Goal: Information Seeking & Learning: Check status

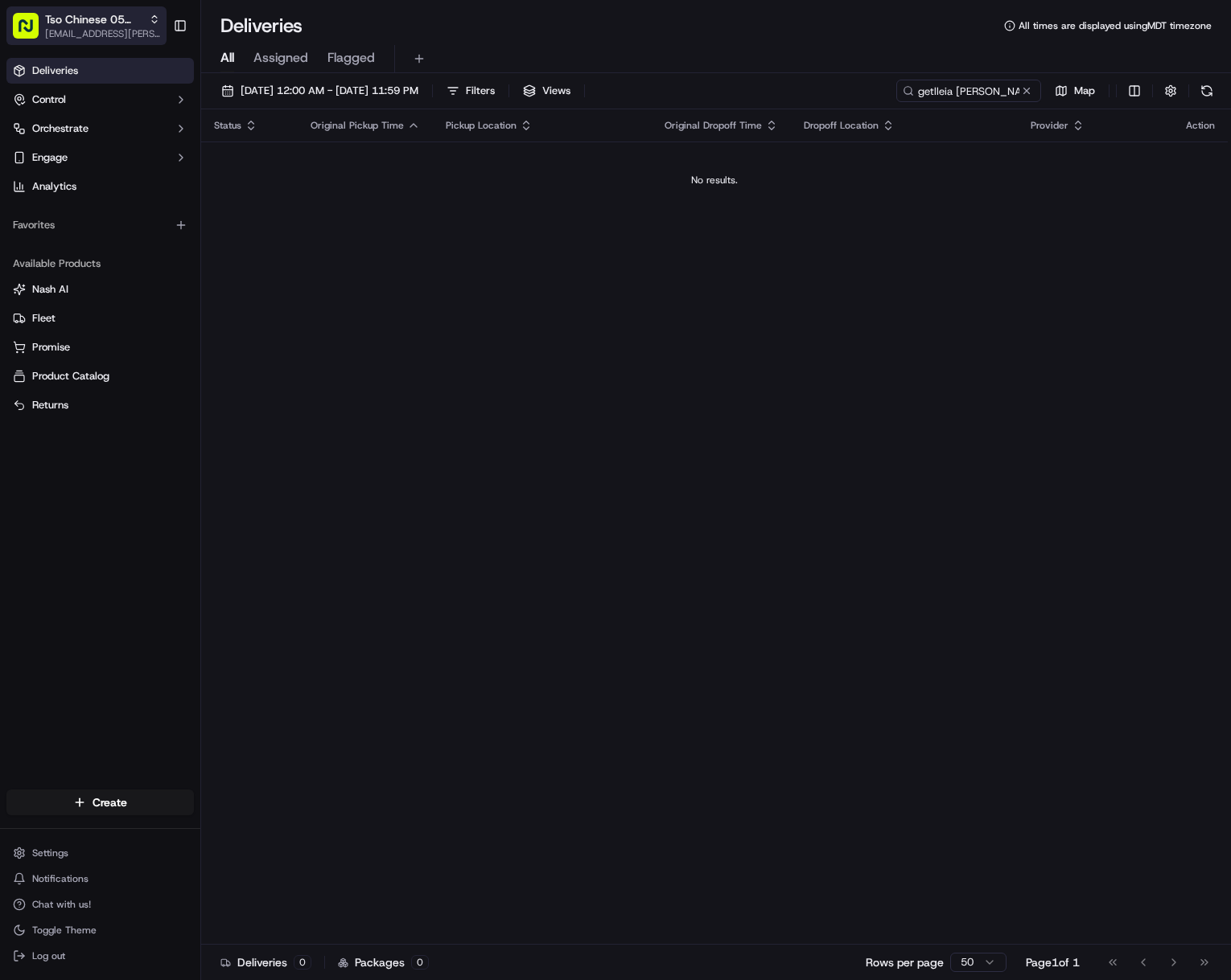
click at [118, 30] on span "[EMAIL_ADDRESS][PERSON_NAME][DOMAIN_NAME]" at bounding box center [102, 34] width 115 height 13
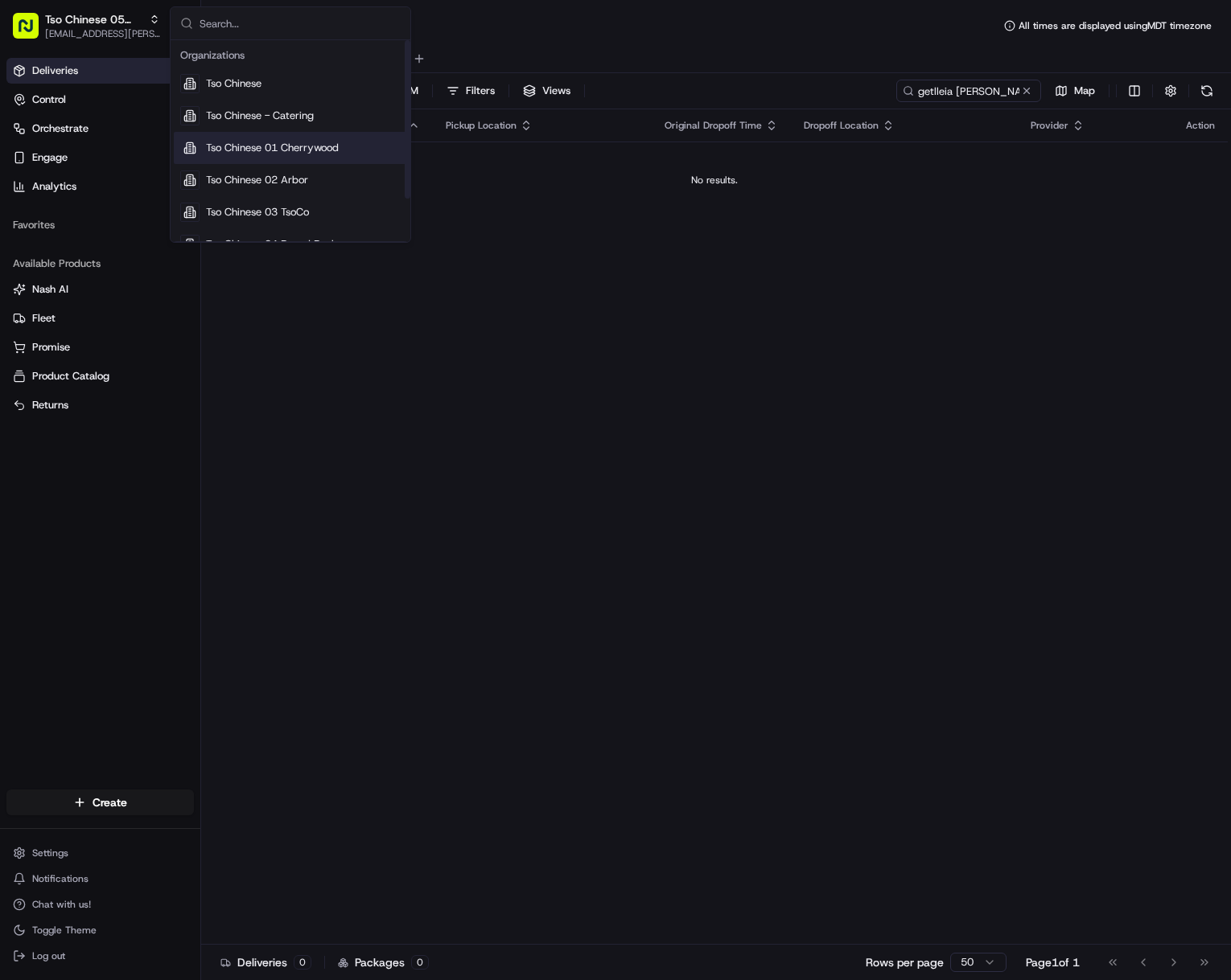
click at [270, 144] on span "Tso Chinese 01 Cherrywood" at bounding box center [272, 148] width 133 height 15
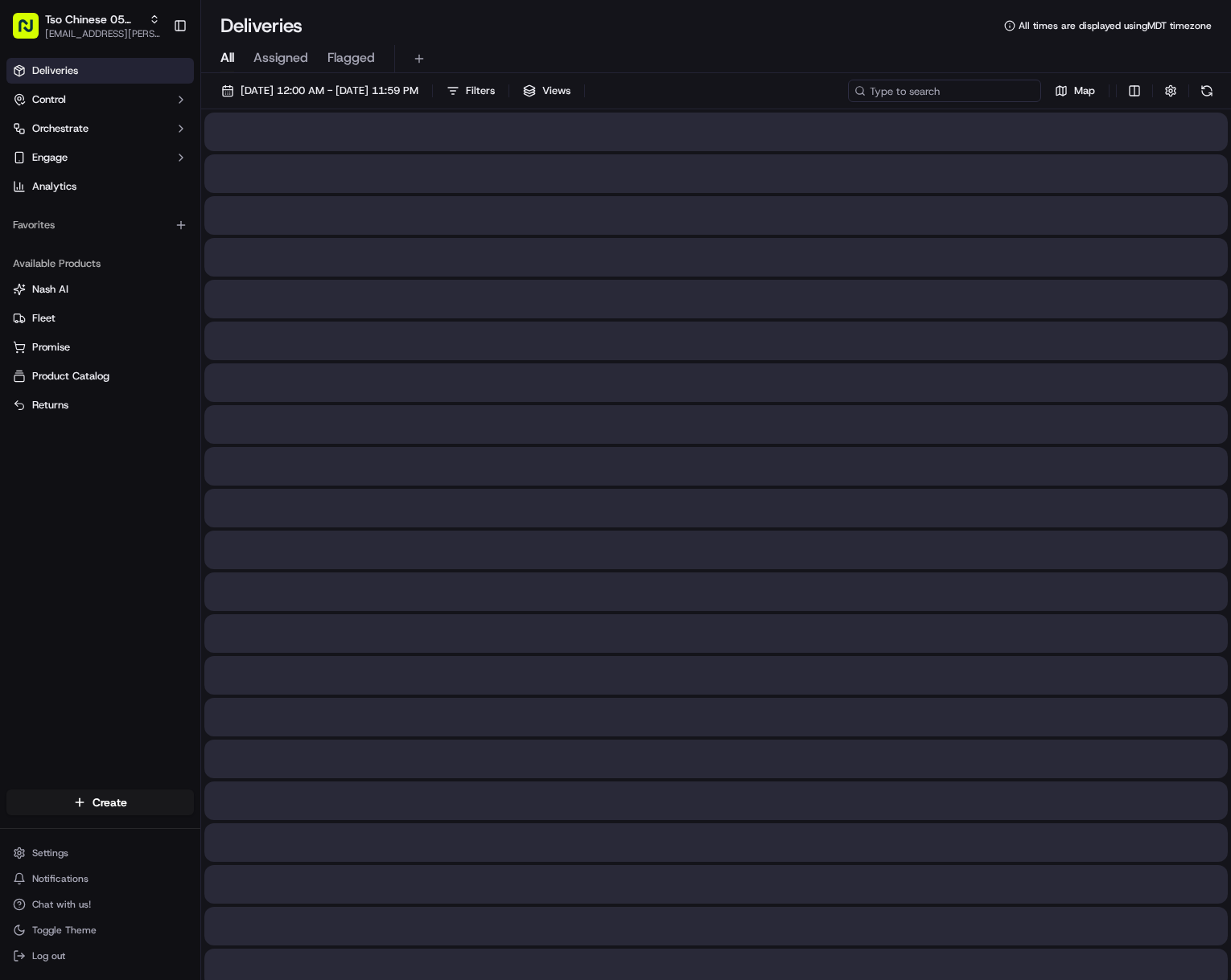
click at [988, 87] on input at bounding box center [945, 91] width 193 height 22
click at [988, 92] on input at bounding box center [945, 91] width 193 height 22
paste input "getlleia [PERSON_NAME]"
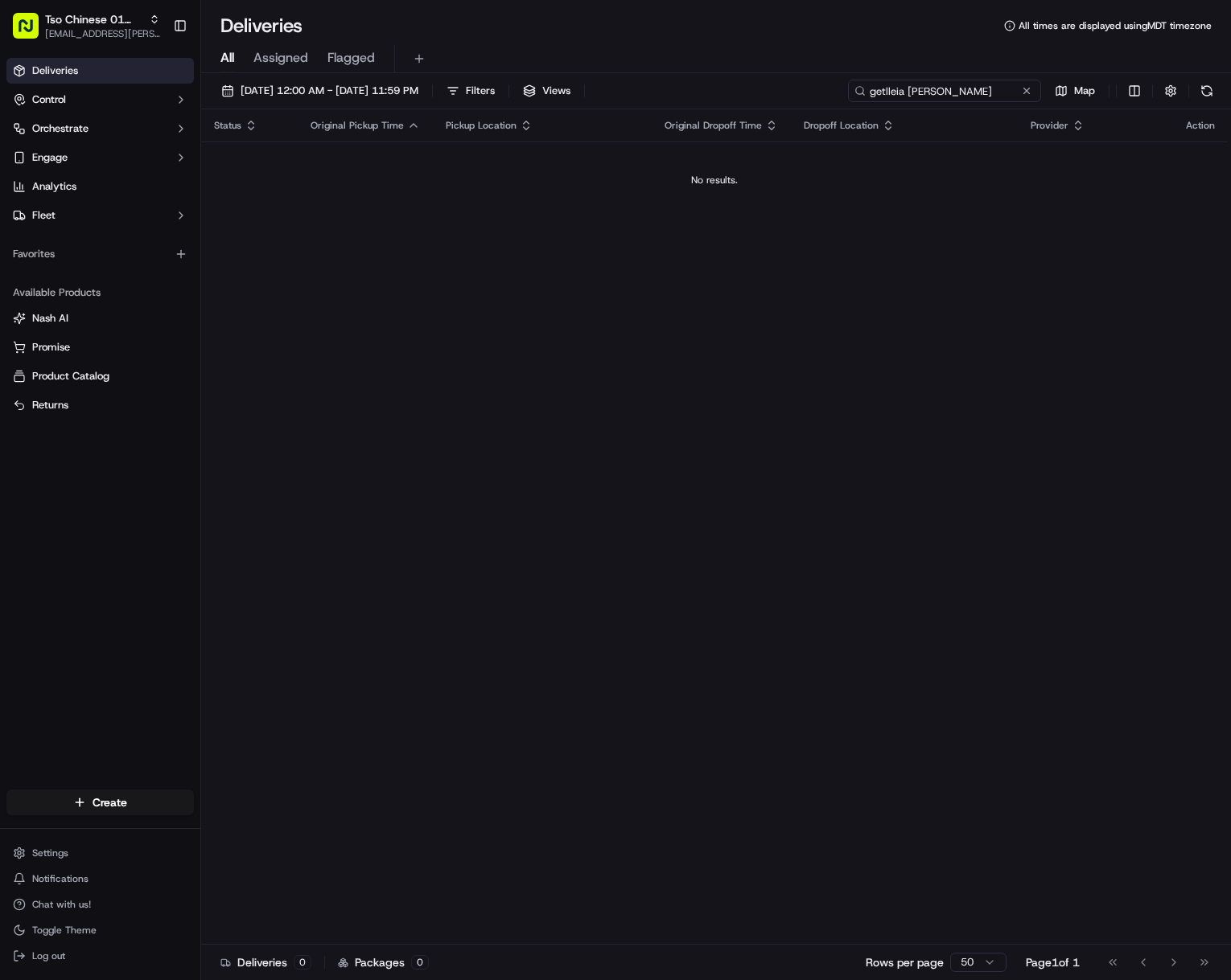
type input "getlleia [PERSON_NAME]"
click at [73, 23] on span "Tso Chinese 01 Cherrywood" at bounding box center [94, 19] width 97 height 16
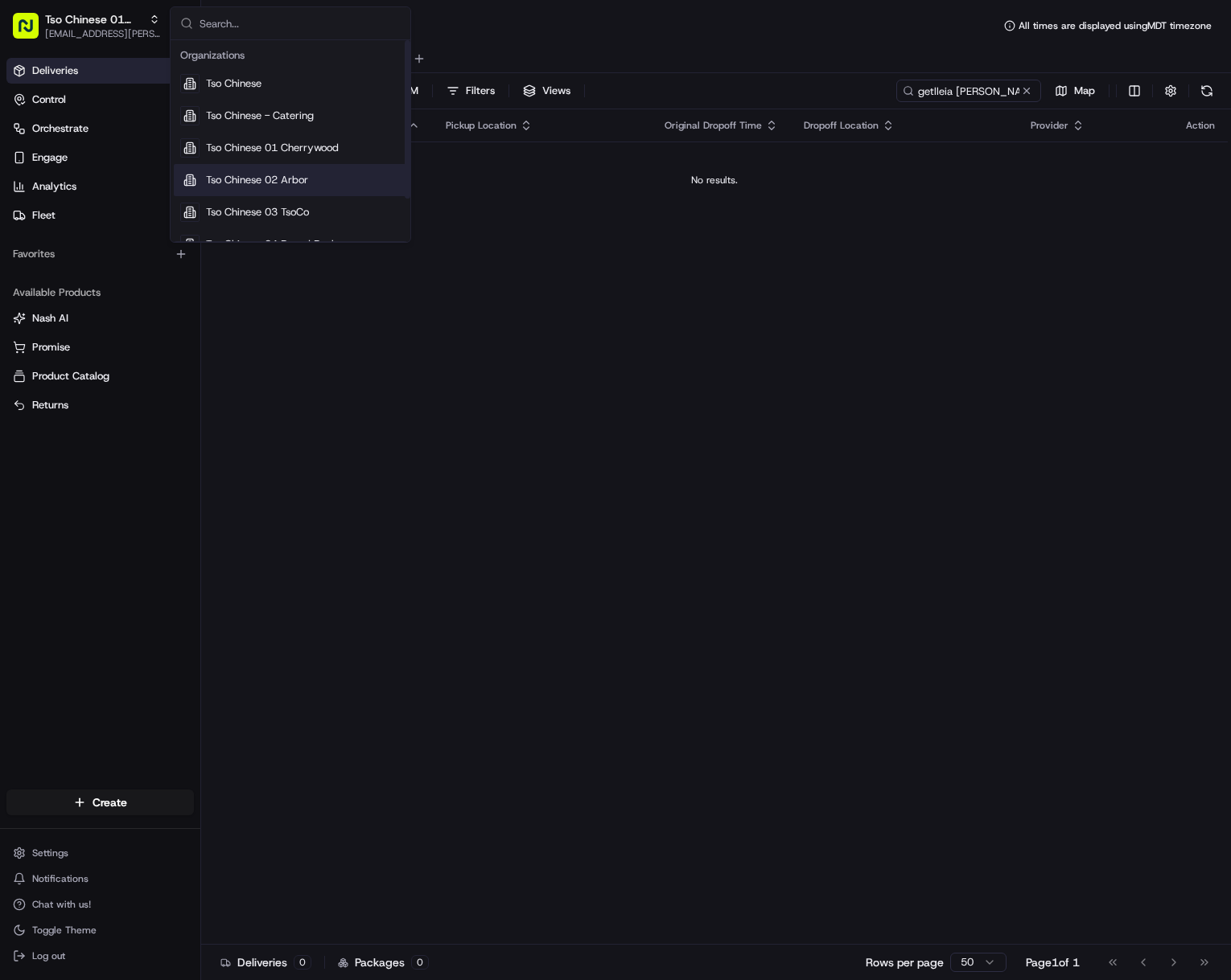
click at [344, 183] on div "Tso Chinese 02 Arbor" at bounding box center [290, 180] width 233 height 32
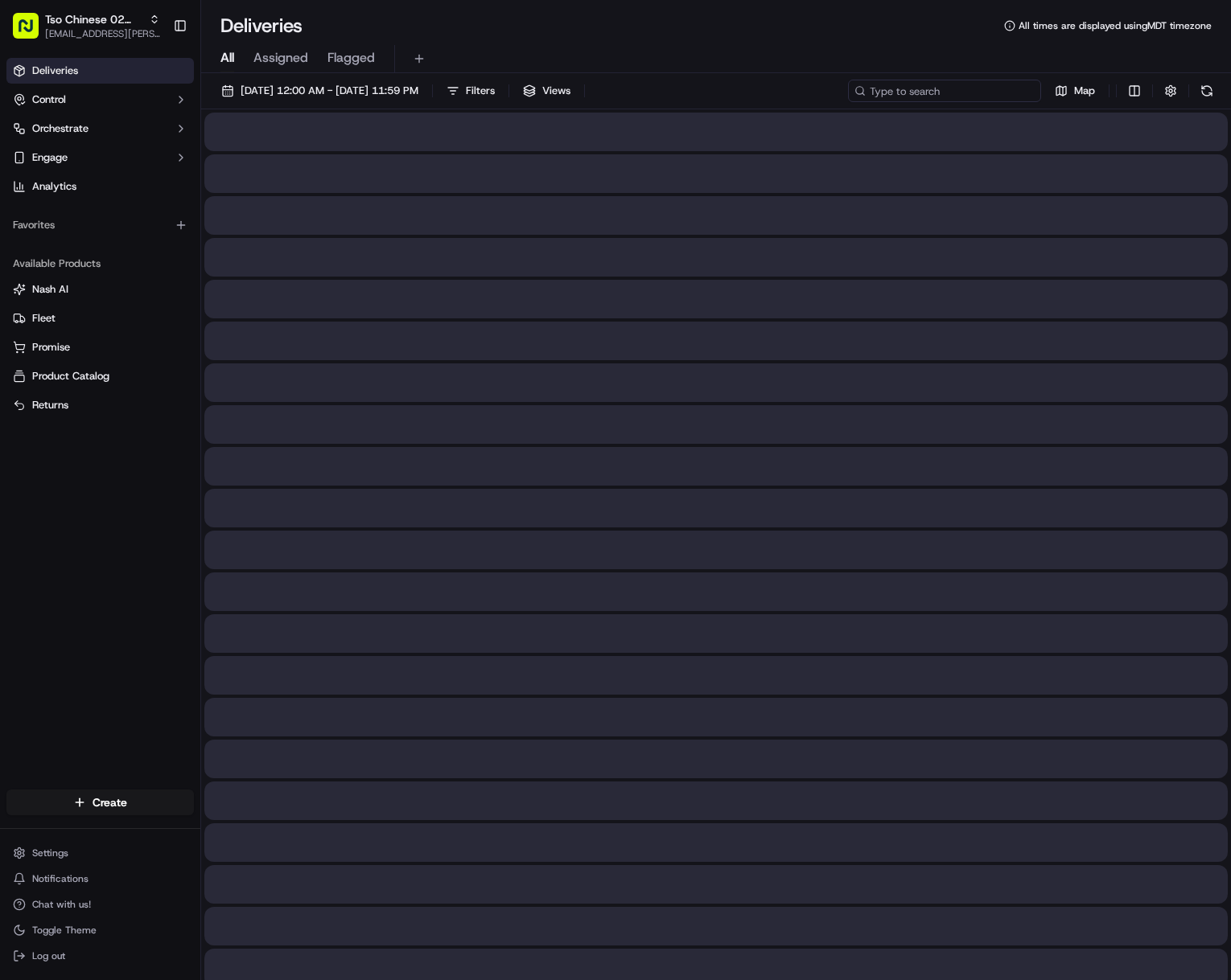
click at [955, 87] on input at bounding box center [945, 91] width 193 height 22
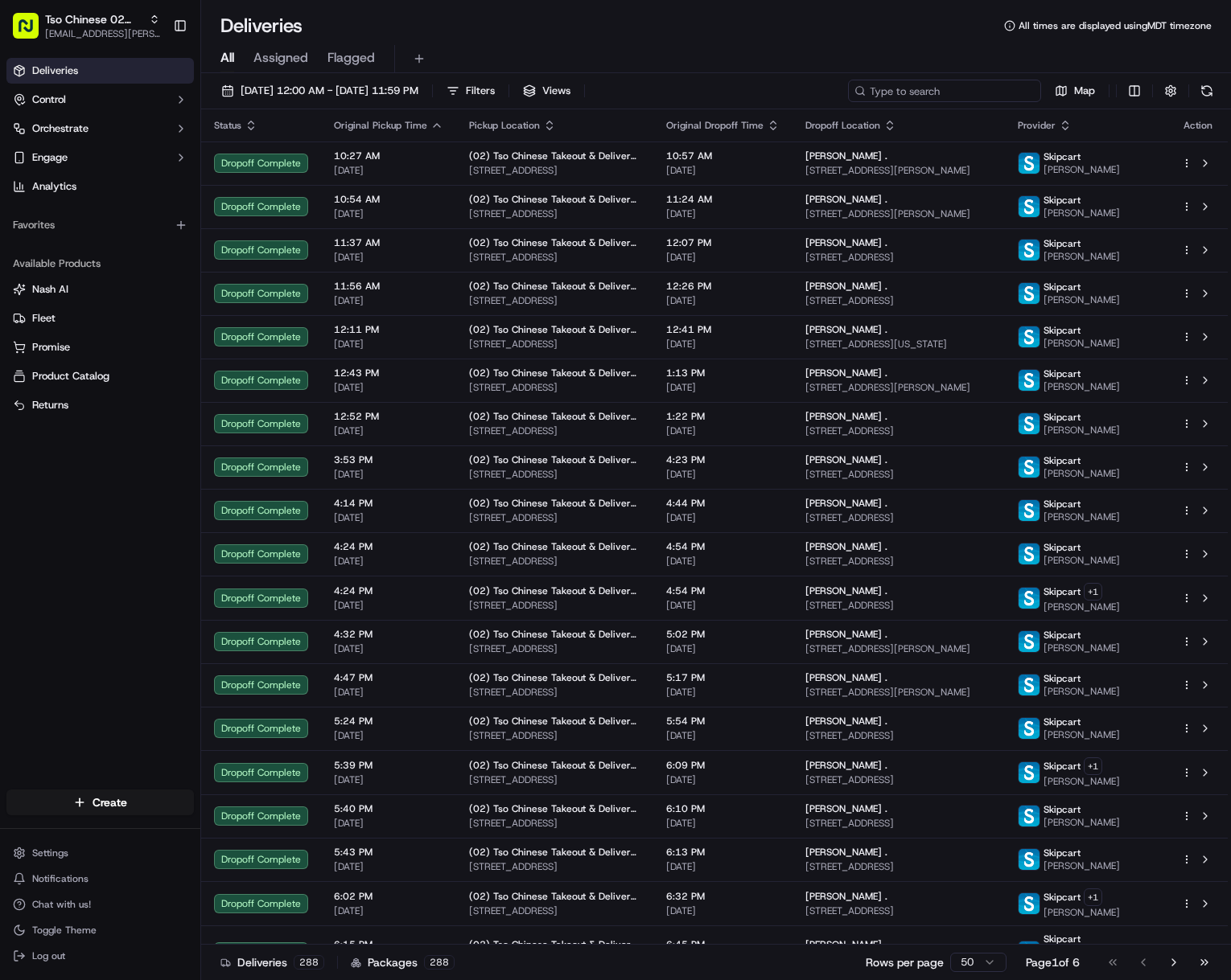
paste input "[PERSON_NAME]"
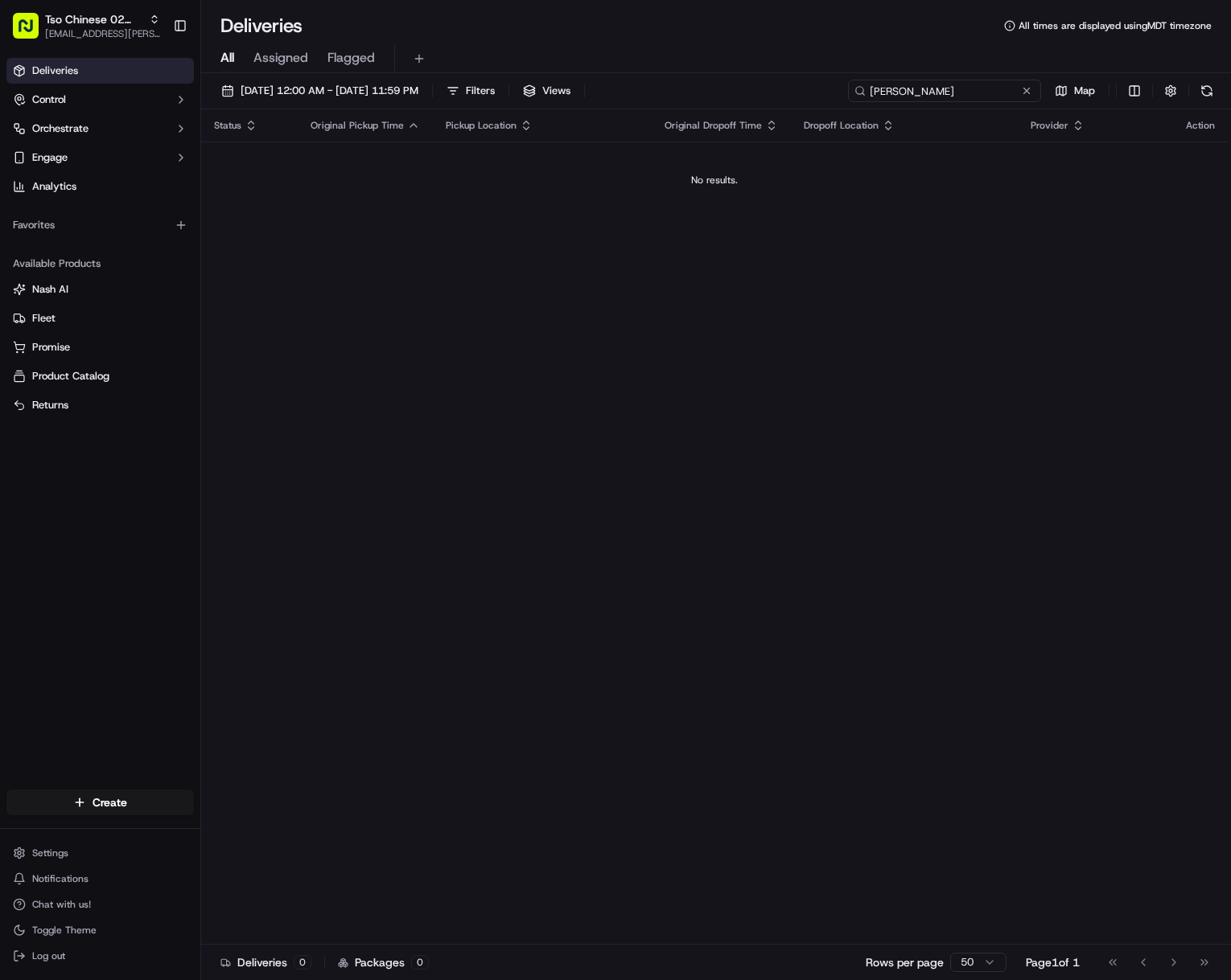
drag, startPoint x: 902, startPoint y: 86, endPoint x: 820, endPoint y: 87, distance: 82.0
click at [820, 87] on div "[DATE] 12:00 AM - [DATE] 11:59 PM Filters Views [PERSON_NAME] Map" at bounding box center [716, 95] width 1030 height 30
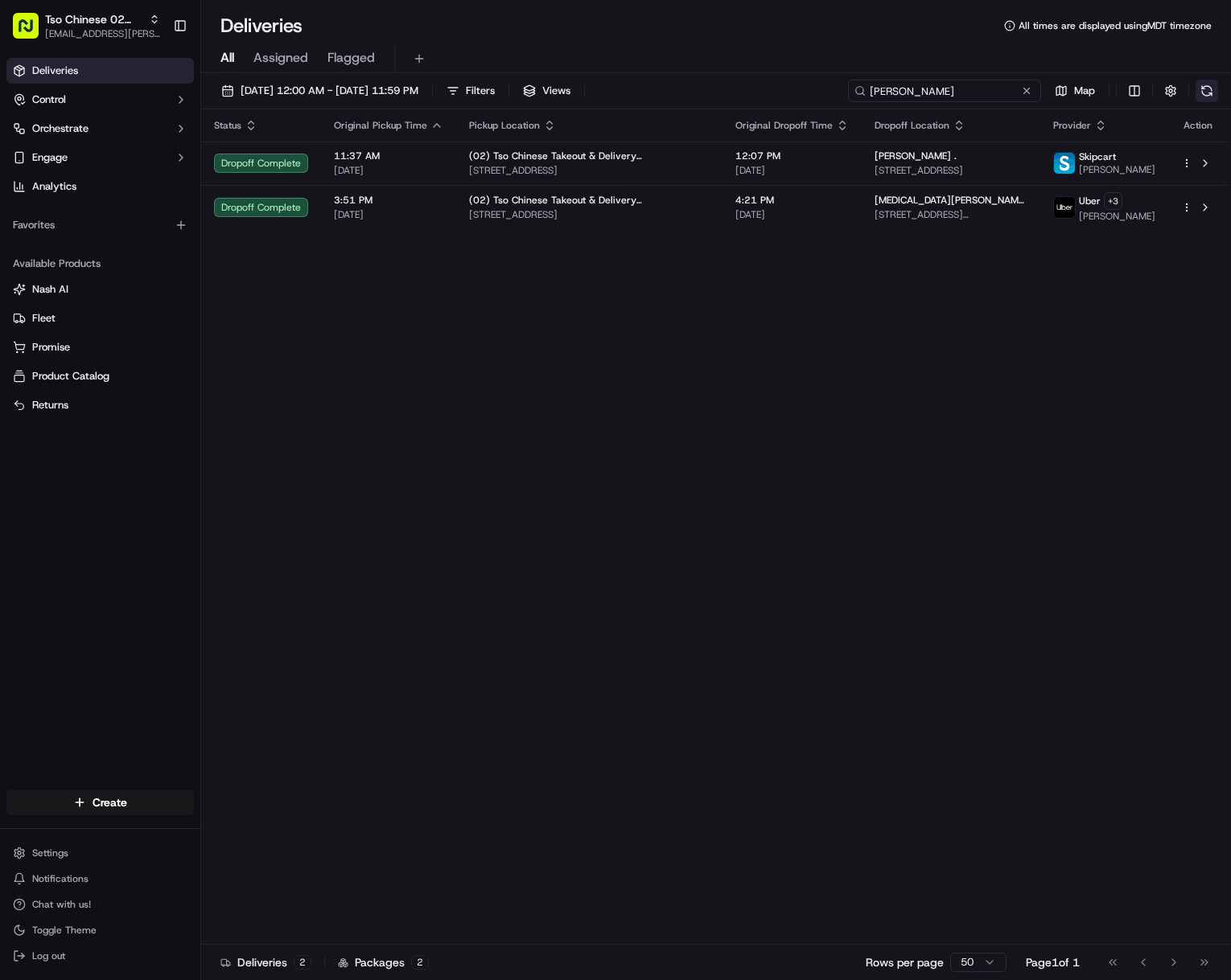
type input "[PERSON_NAME]"
click at [117, 38] on span "[EMAIL_ADDRESS][PERSON_NAME][DOMAIN_NAME]" at bounding box center [102, 34] width 115 height 13
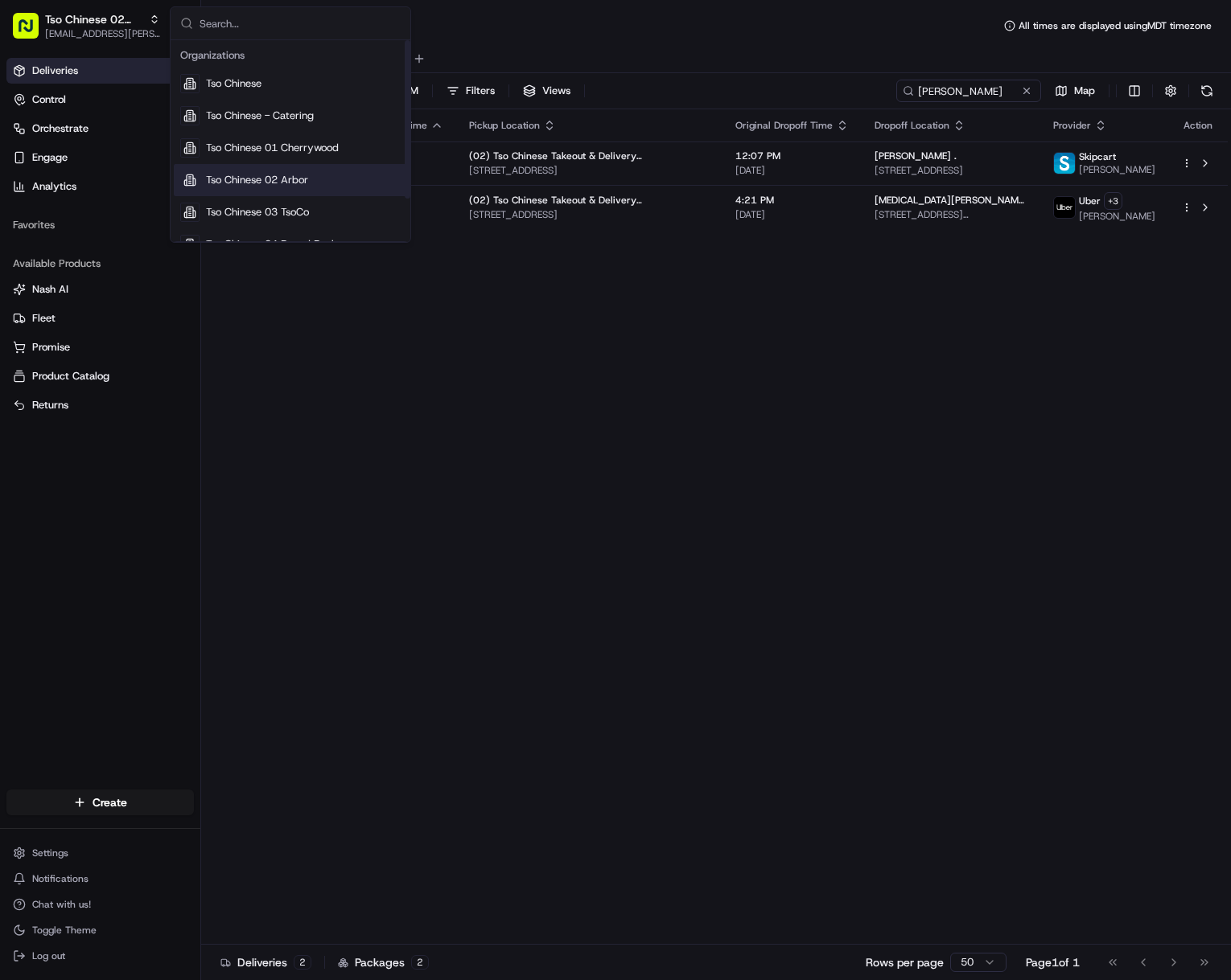
drag, startPoint x: 304, startPoint y: 205, endPoint x: 314, endPoint y: 206, distance: 10.0
click at [304, 205] on div "Tso Chinese 03 TsoCo" at bounding box center [290, 212] width 233 height 32
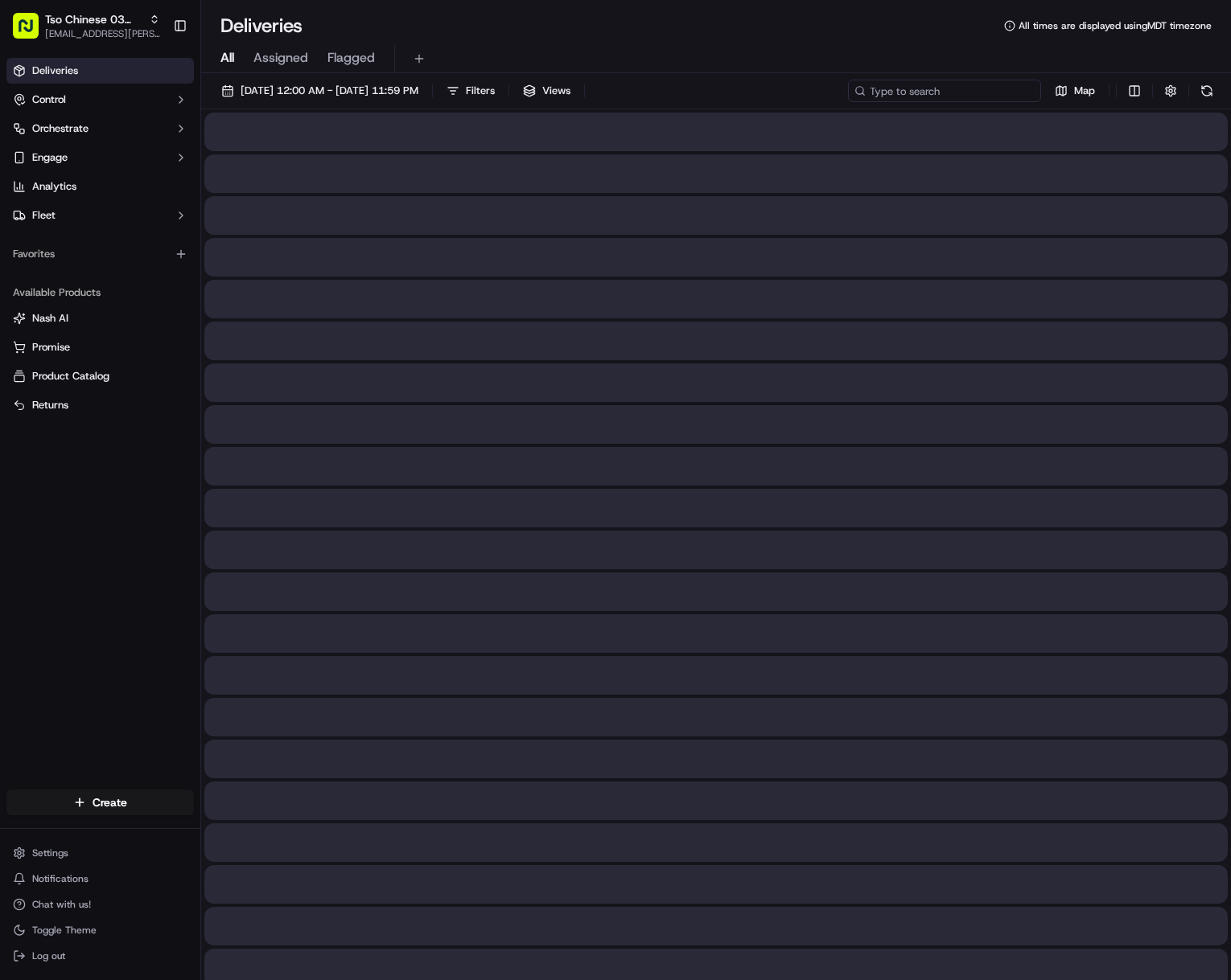
click at [932, 90] on input at bounding box center [945, 91] width 193 height 22
paste input "[PERSON_NAME]"
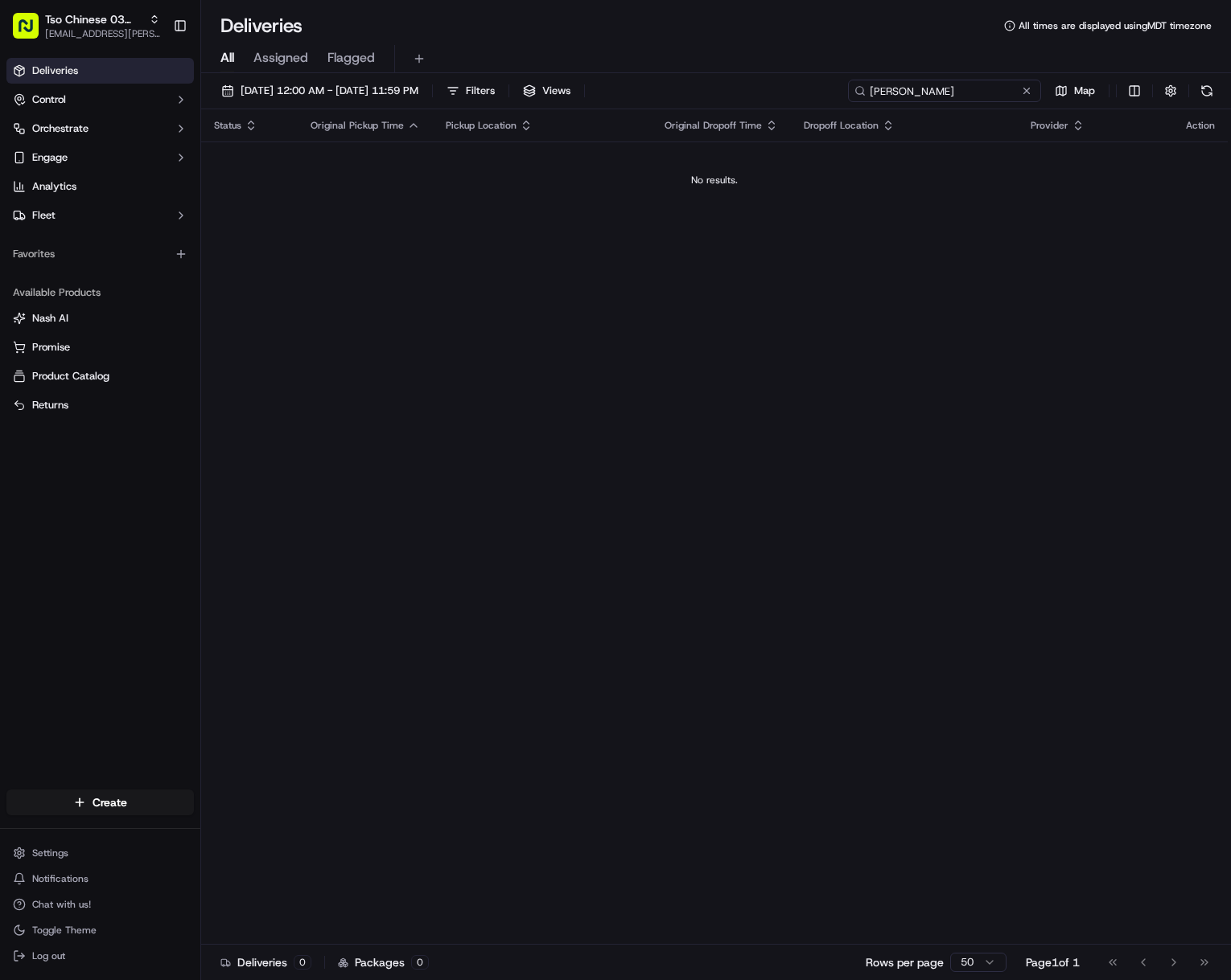
type input "[PERSON_NAME]"
click at [1024, 87] on button at bounding box center [1026, 90] width 16 height 16
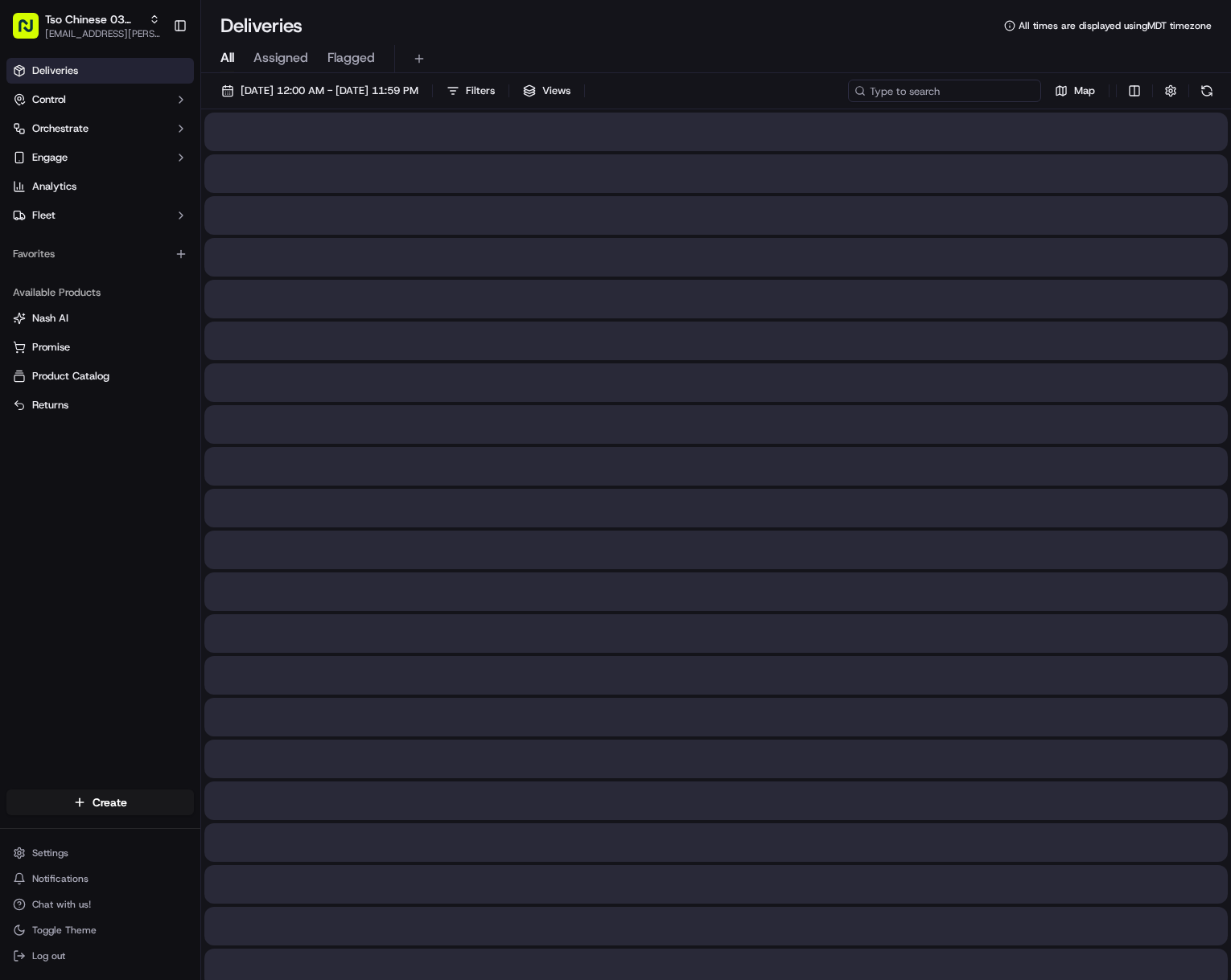
click at [981, 87] on input at bounding box center [945, 91] width 193 height 22
paste input "[PERSON_NAME]"
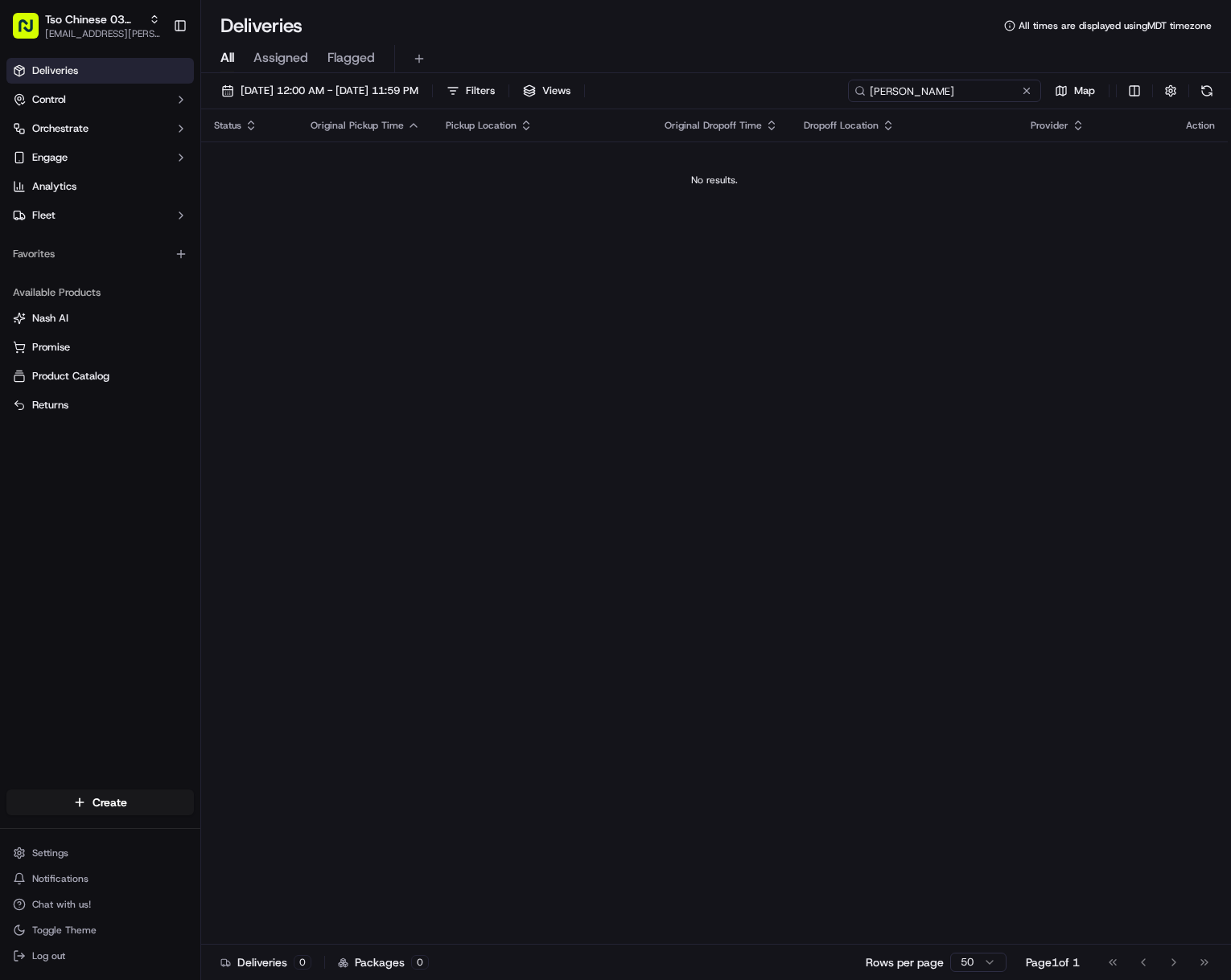
drag, startPoint x: 911, startPoint y: 87, endPoint x: 797, endPoint y: 89, distance: 114.0
click at [804, 89] on div "[DATE] 12:00 AM - [DATE] 11:59 PM Filters Views [PERSON_NAME] Map" at bounding box center [716, 95] width 1030 height 30
type input "Wallenburger"
click at [99, 33] on span "[EMAIL_ADDRESS][PERSON_NAME][DOMAIN_NAME]" at bounding box center [102, 34] width 115 height 13
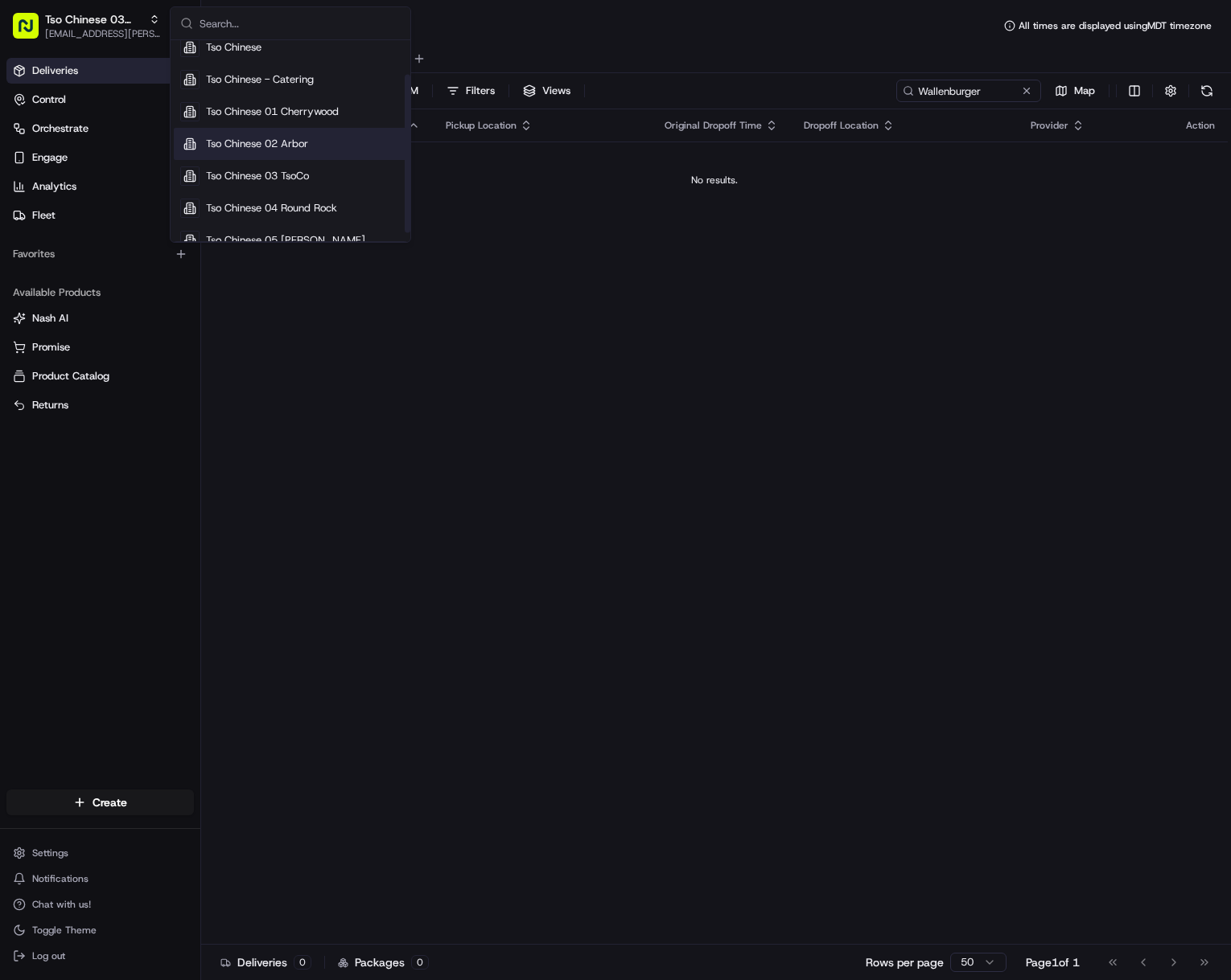
scroll to position [54, 0]
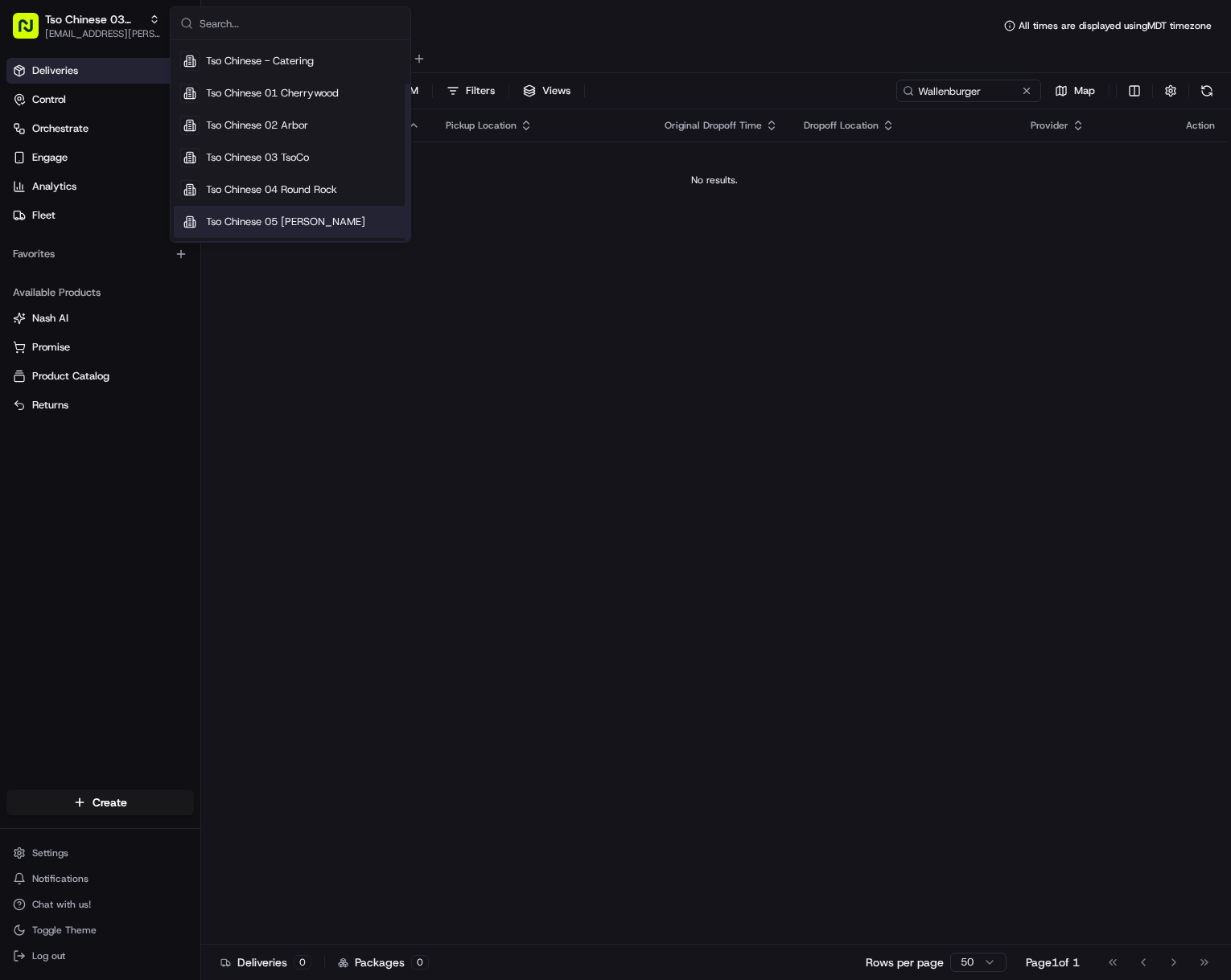
click at [335, 223] on div "Tso Chinese 05 [PERSON_NAME]" at bounding box center [290, 222] width 233 height 32
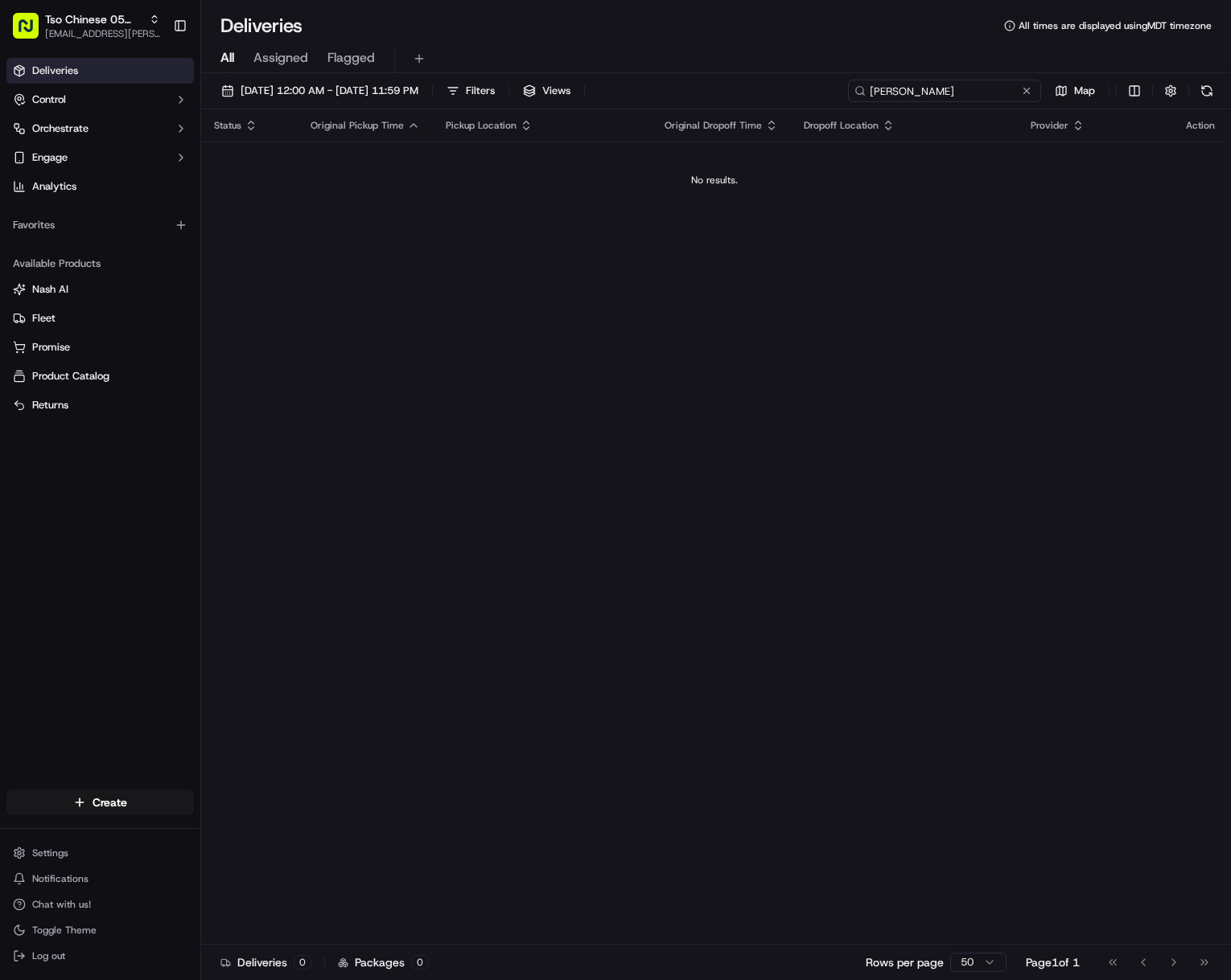
drag, startPoint x: 971, startPoint y: 92, endPoint x: 831, endPoint y: 92, distance: 140.0
click at [830, 92] on div "[DATE] 12:00 AM - [DATE] 11:59 PM Filters Views [PERSON_NAME] G Map" at bounding box center [716, 95] width 1030 height 30
paste input "E. M."
drag, startPoint x: 946, startPoint y: 95, endPoint x: 842, endPoint y: 88, distance: 104.2
click at [846, 90] on div "[DATE] 12:00 AM - [DATE] 11:59 PM Filters Views E m Map" at bounding box center [716, 95] width 1030 height 30
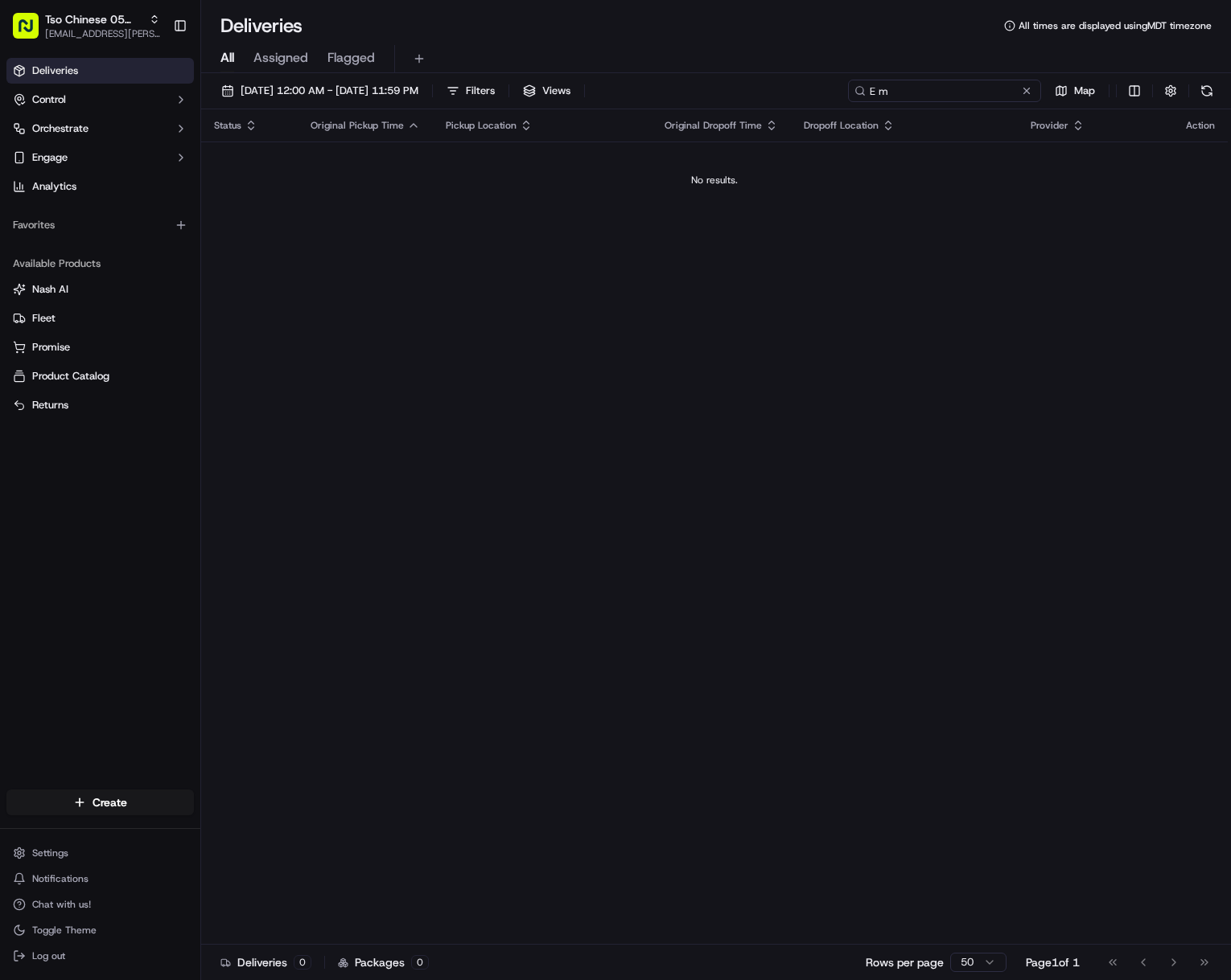
paste input "[PERSON_NAME]"
drag, startPoint x: 910, startPoint y: 91, endPoint x: 853, endPoint y: 88, distance: 57.1
click at [854, 89] on div "[PERSON_NAME]" at bounding box center [945, 91] width 193 height 22
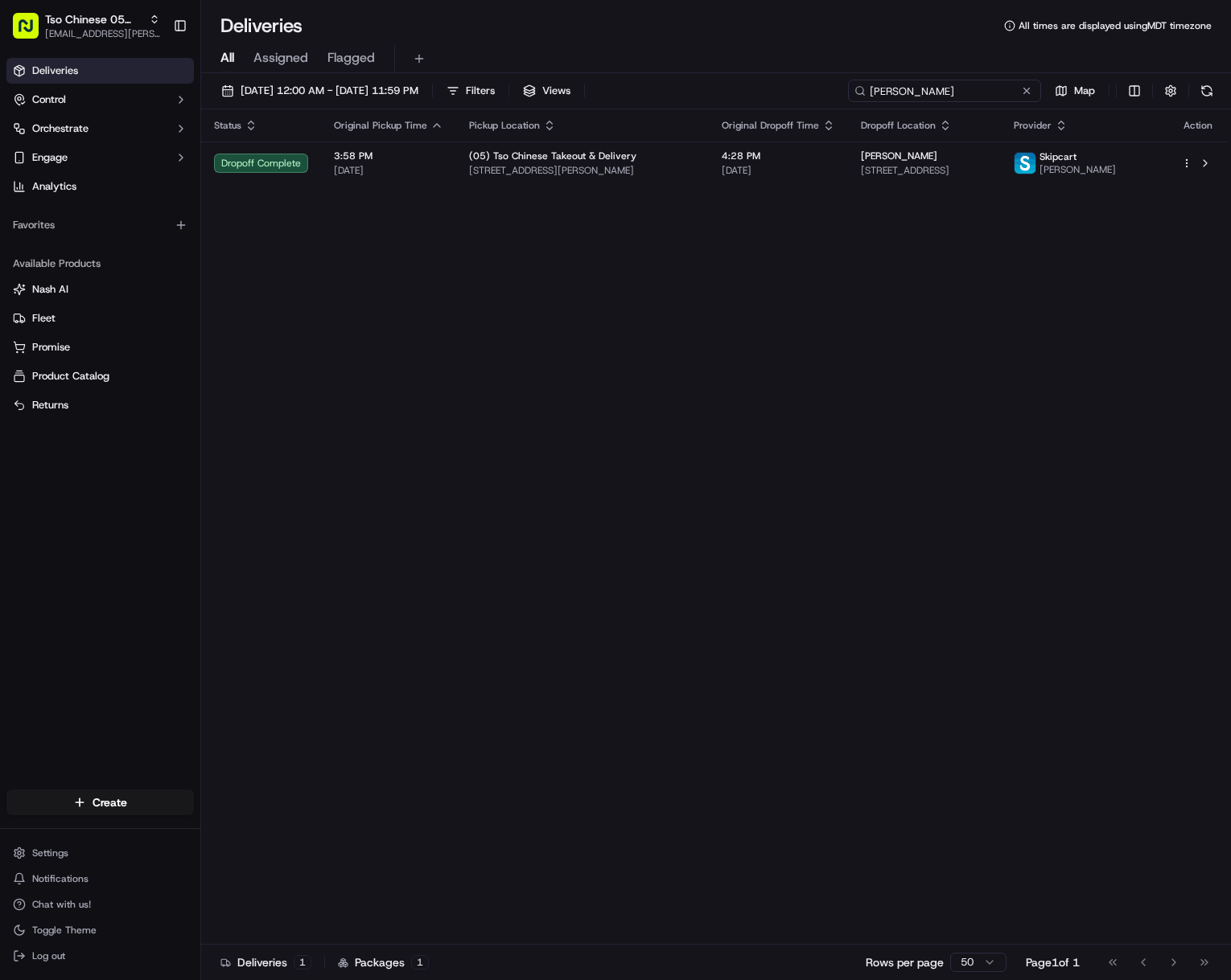
type input "[PERSON_NAME]"
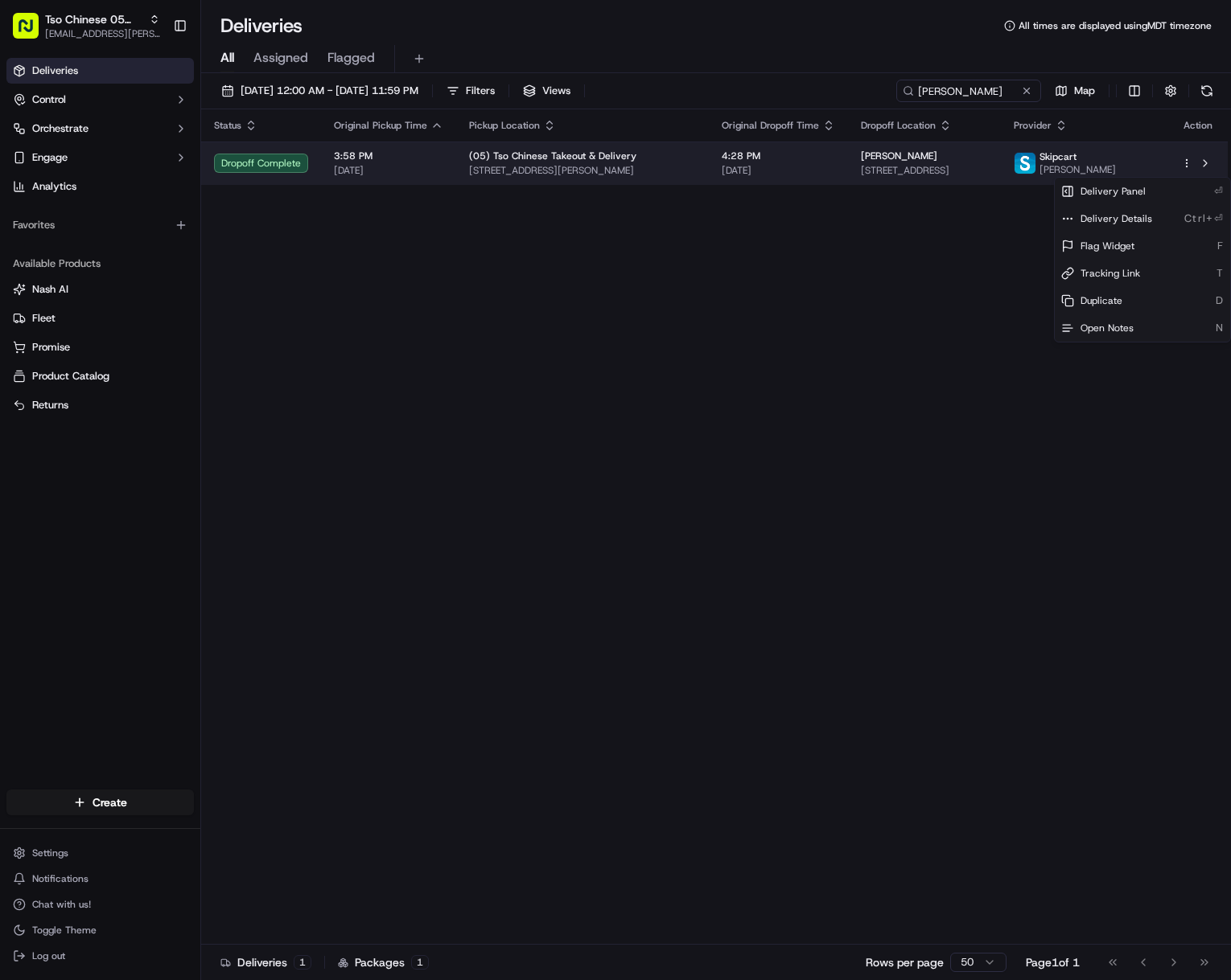
click at [1190, 165] on html "Tso Chinese 05 Menchaca [EMAIL_ADDRESS][PERSON_NAME][DOMAIN_NAME] Toggle Sideba…" at bounding box center [616, 490] width 1231 height 980
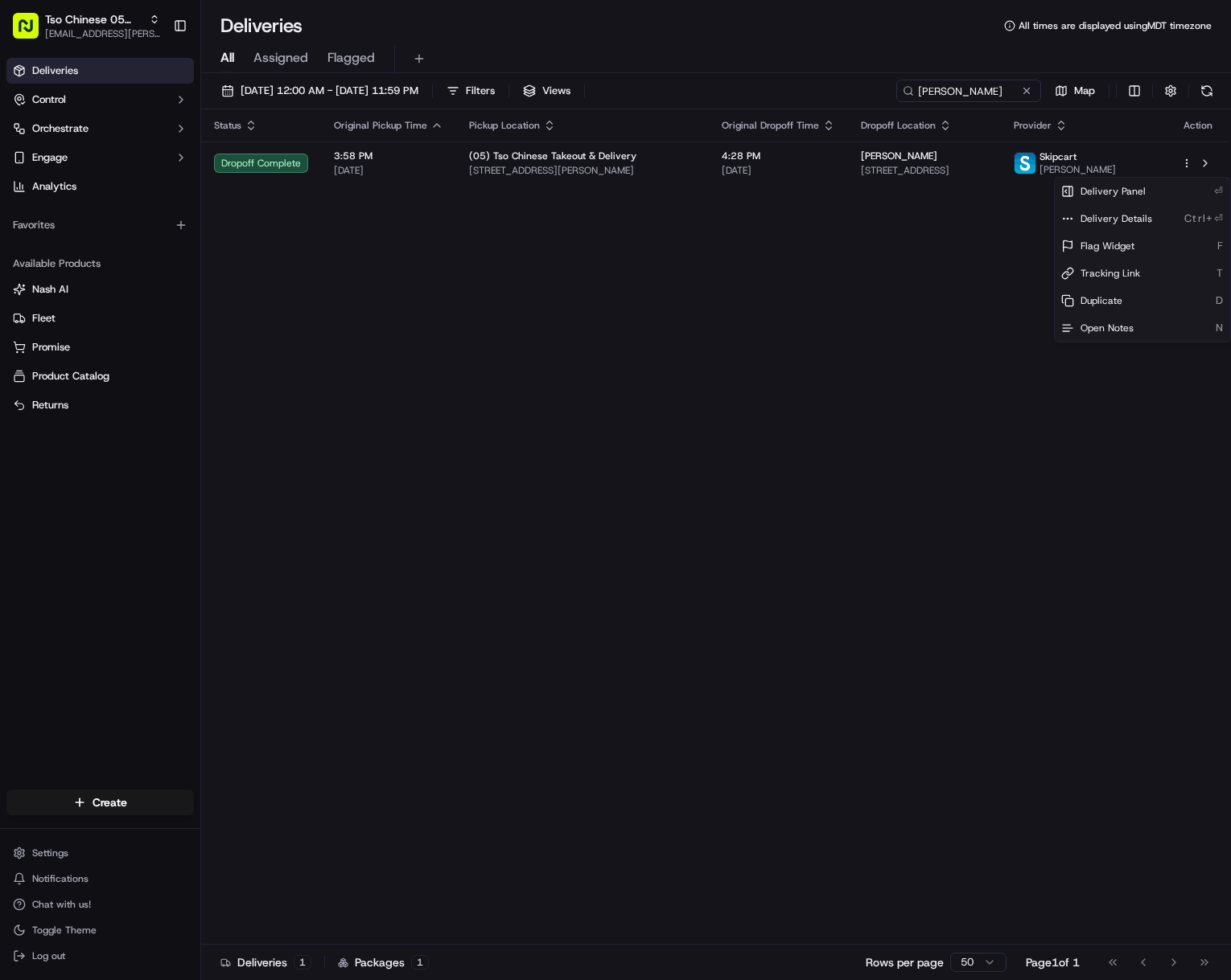
click at [929, 286] on html "Tso Chinese 05 Menchaca [EMAIL_ADDRESS][PERSON_NAME][DOMAIN_NAME] Toggle Sideba…" at bounding box center [616, 490] width 1231 height 980
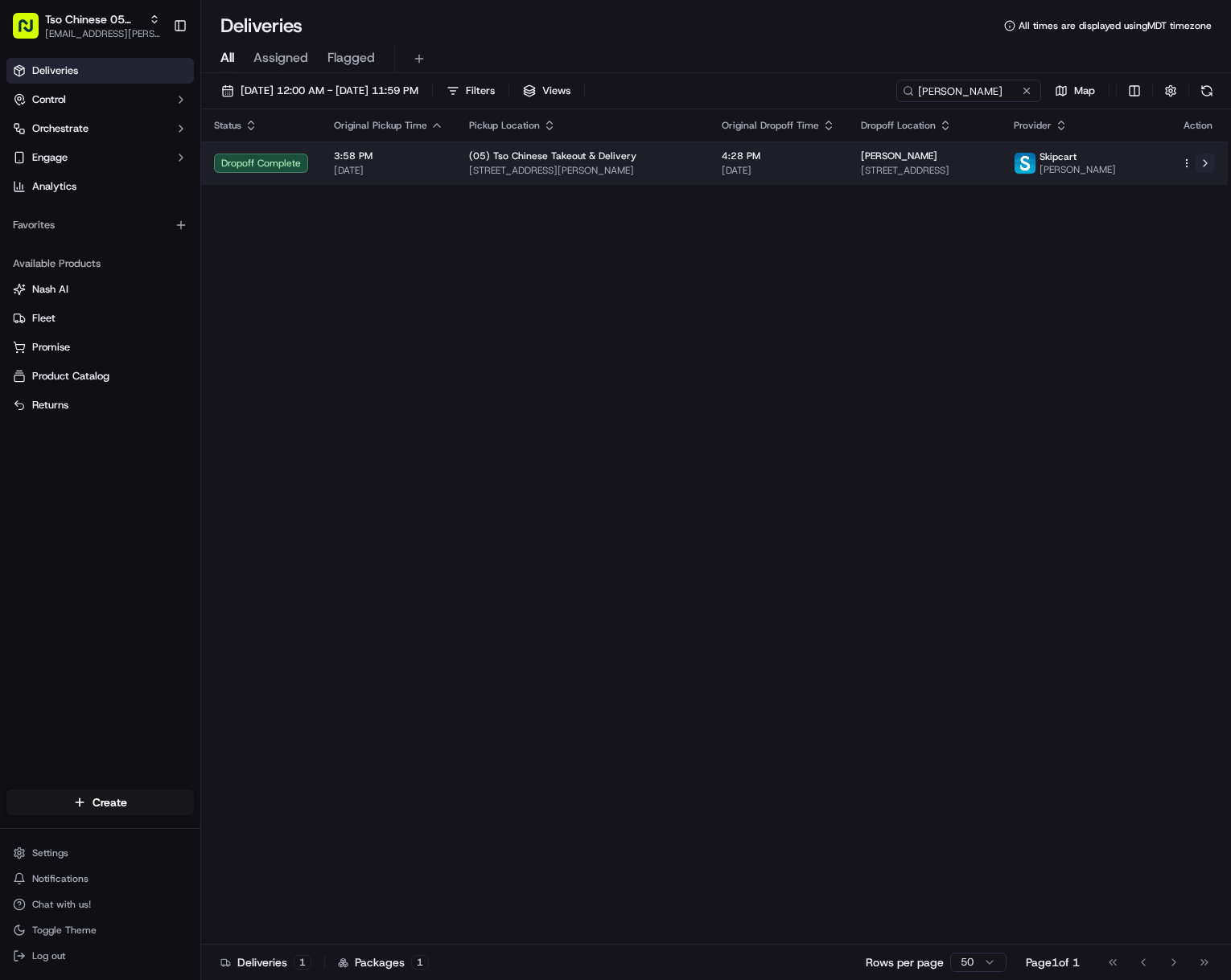
click at [1210, 169] on button at bounding box center [1205, 163] width 19 height 19
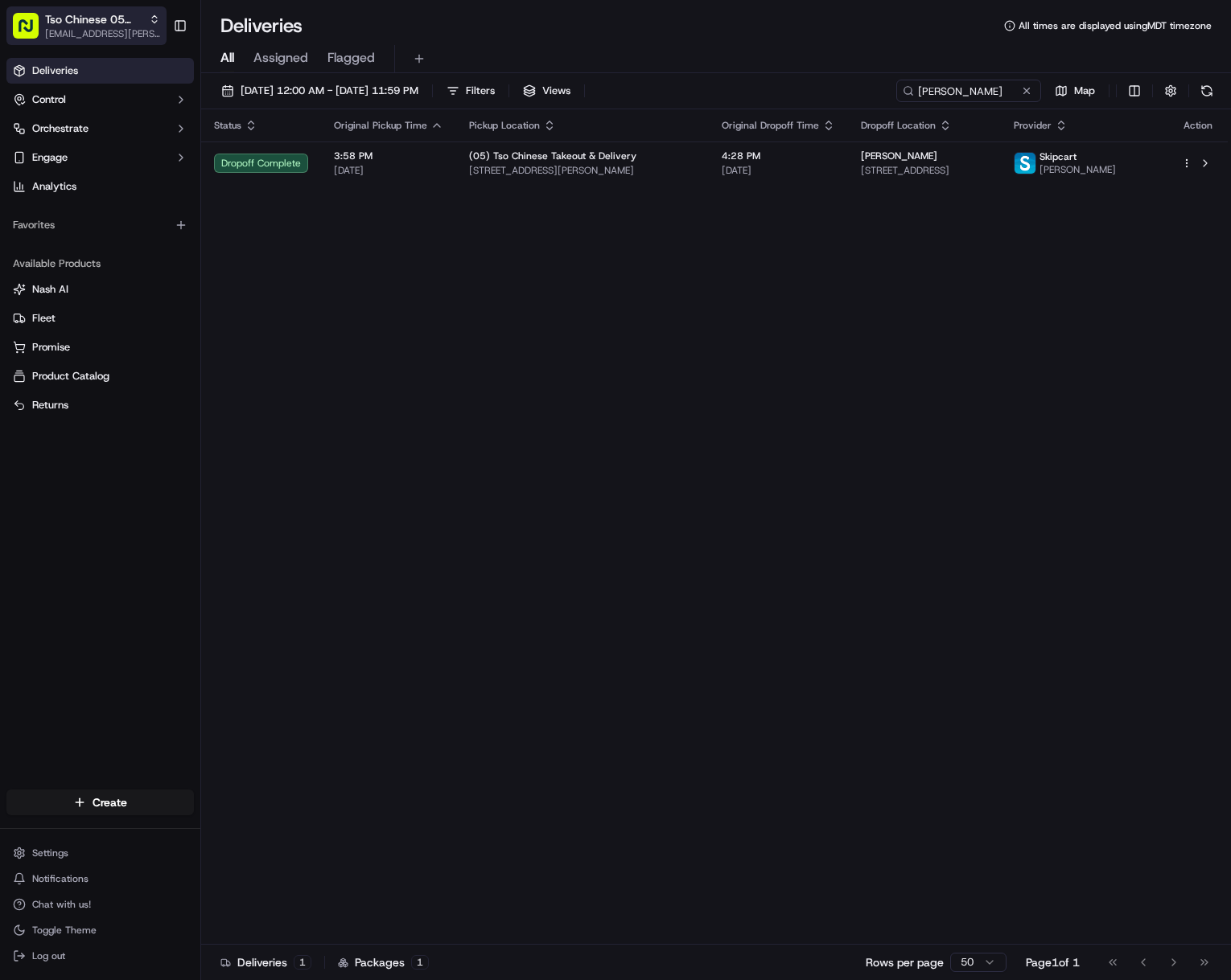
click at [66, 31] on span "[EMAIL_ADDRESS][PERSON_NAME][DOMAIN_NAME]" at bounding box center [102, 34] width 115 height 13
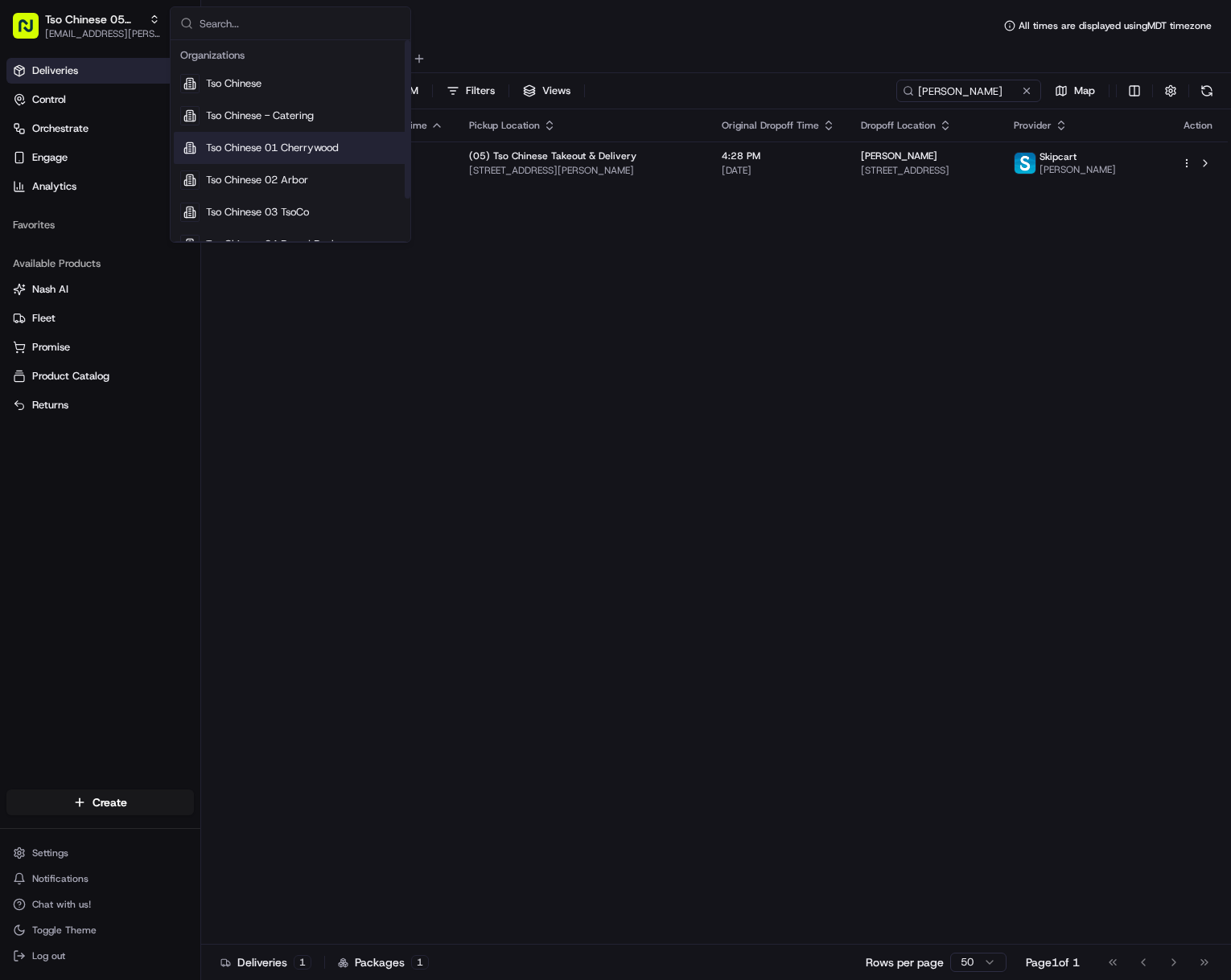
click at [331, 145] on span "Tso Chinese 01 Cherrywood" at bounding box center [272, 148] width 133 height 15
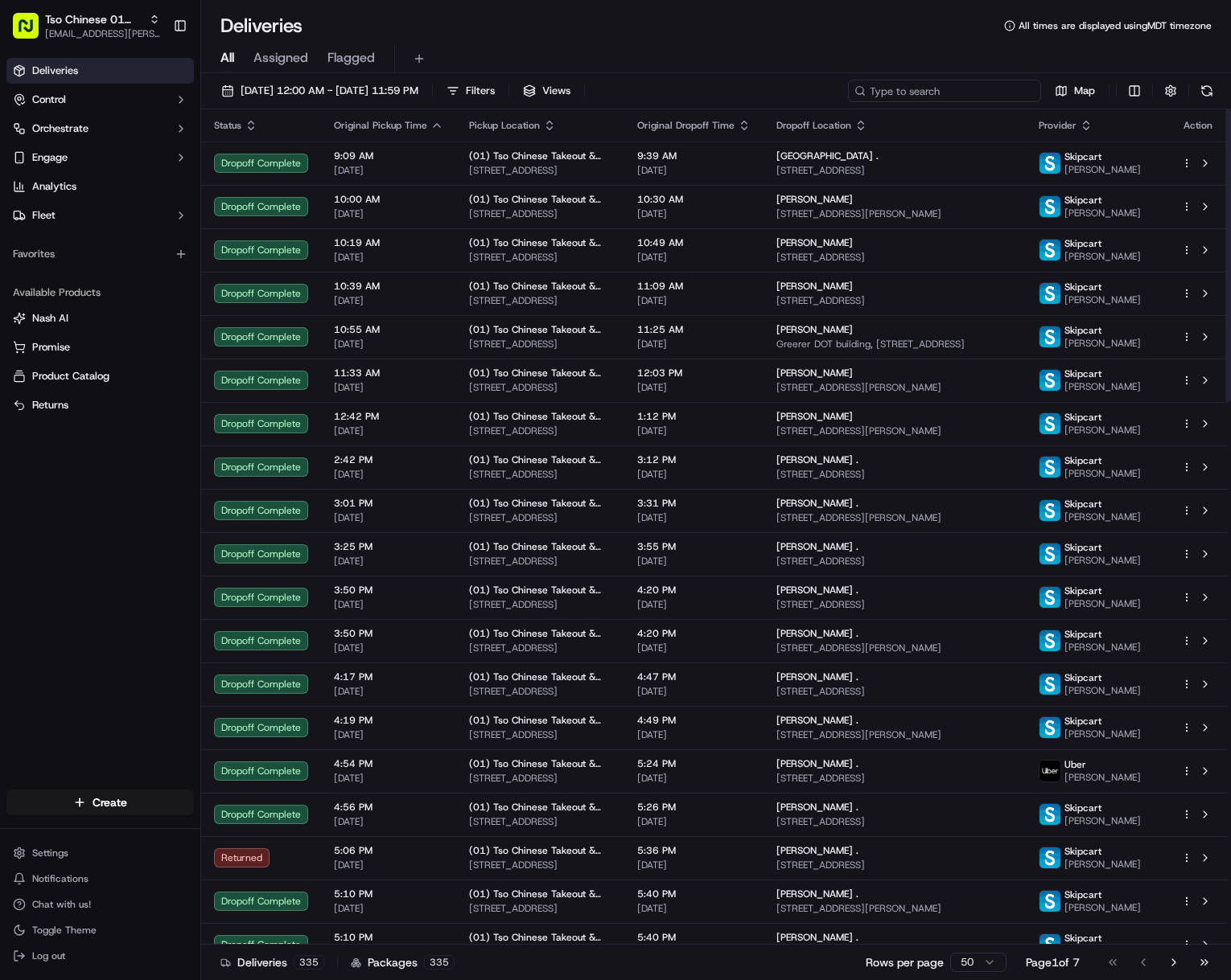
click at [999, 87] on input at bounding box center [945, 91] width 193 height 22
paste input "[PERSON_NAME]"
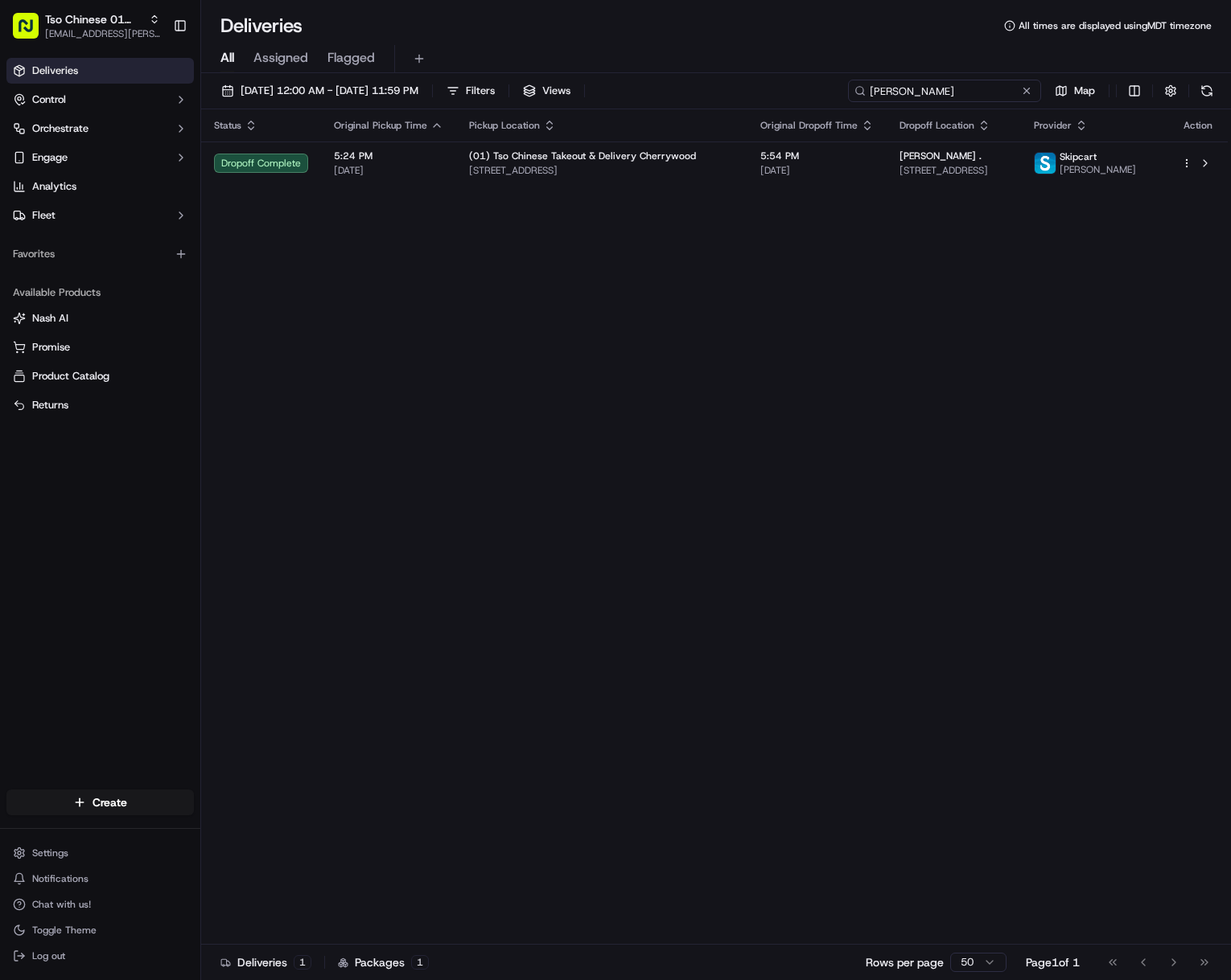
type input "[PERSON_NAME]"
click at [121, 30] on span "[EMAIL_ADDRESS][PERSON_NAME][DOMAIN_NAME]" at bounding box center [102, 34] width 115 height 13
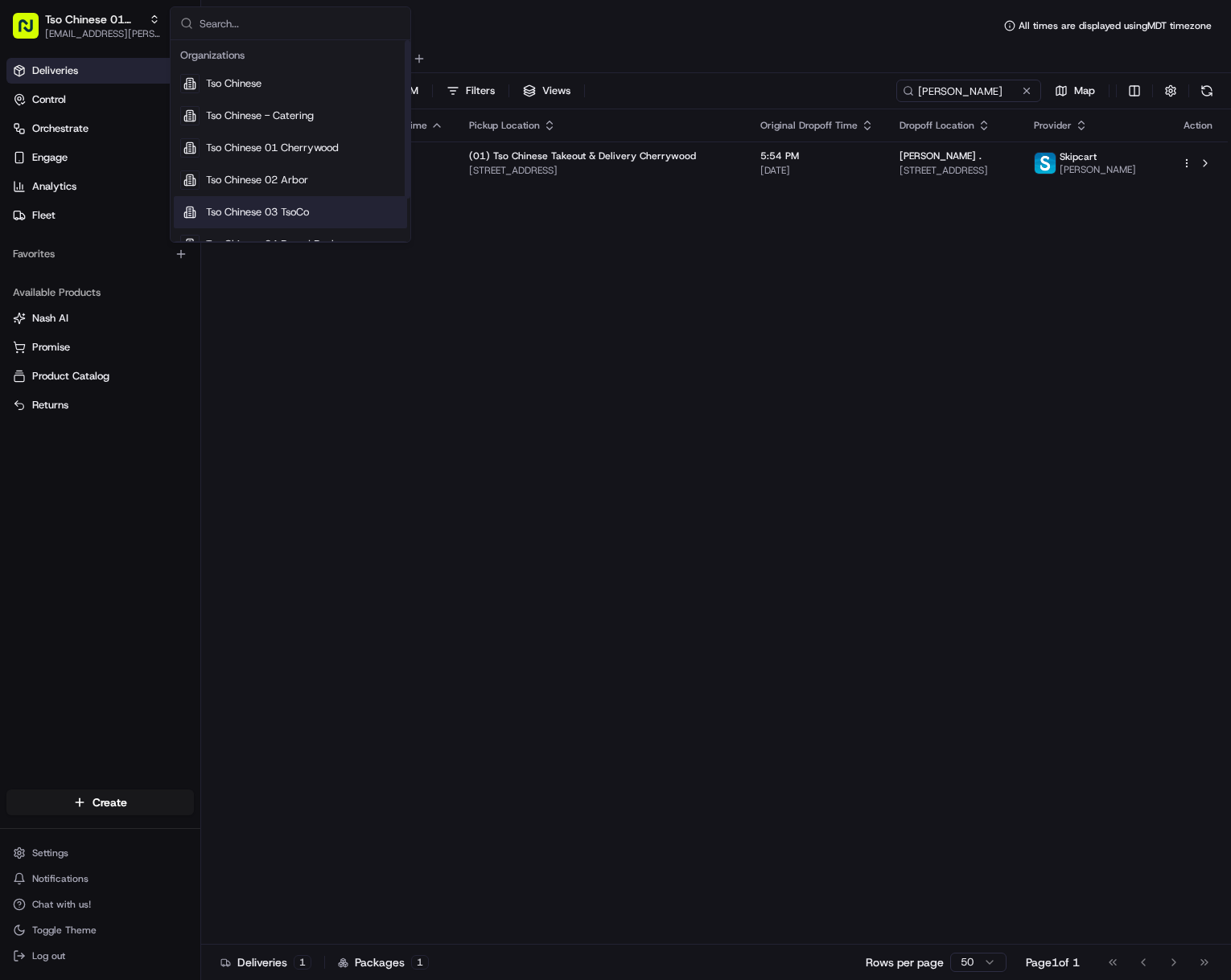
click at [290, 206] on span "Tso Chinese 03 TsoCo" at bounding box center [257, 213] width 103 height 15
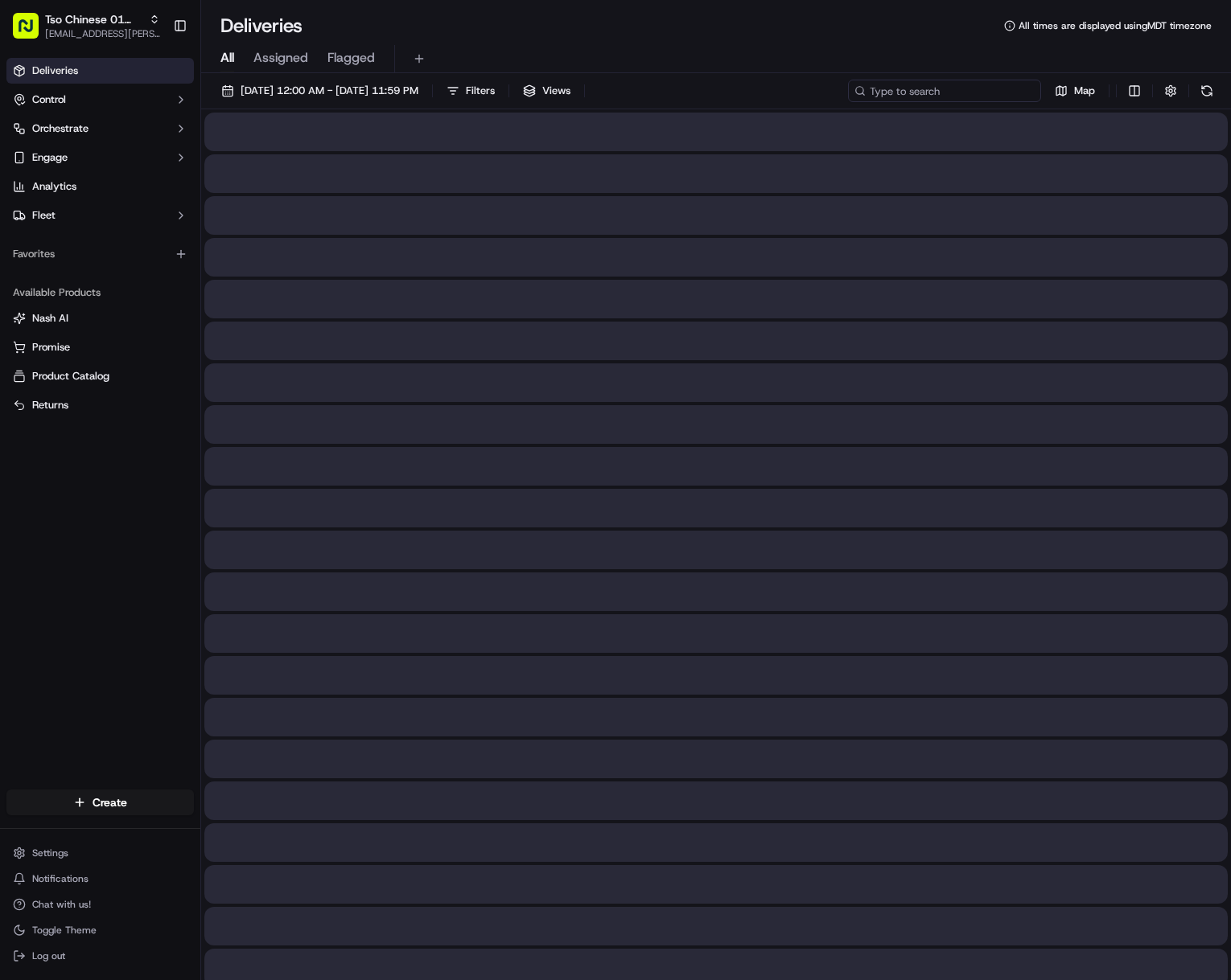
click at [944, 91] on input at bounding box center [945, 91] width 193 height 22
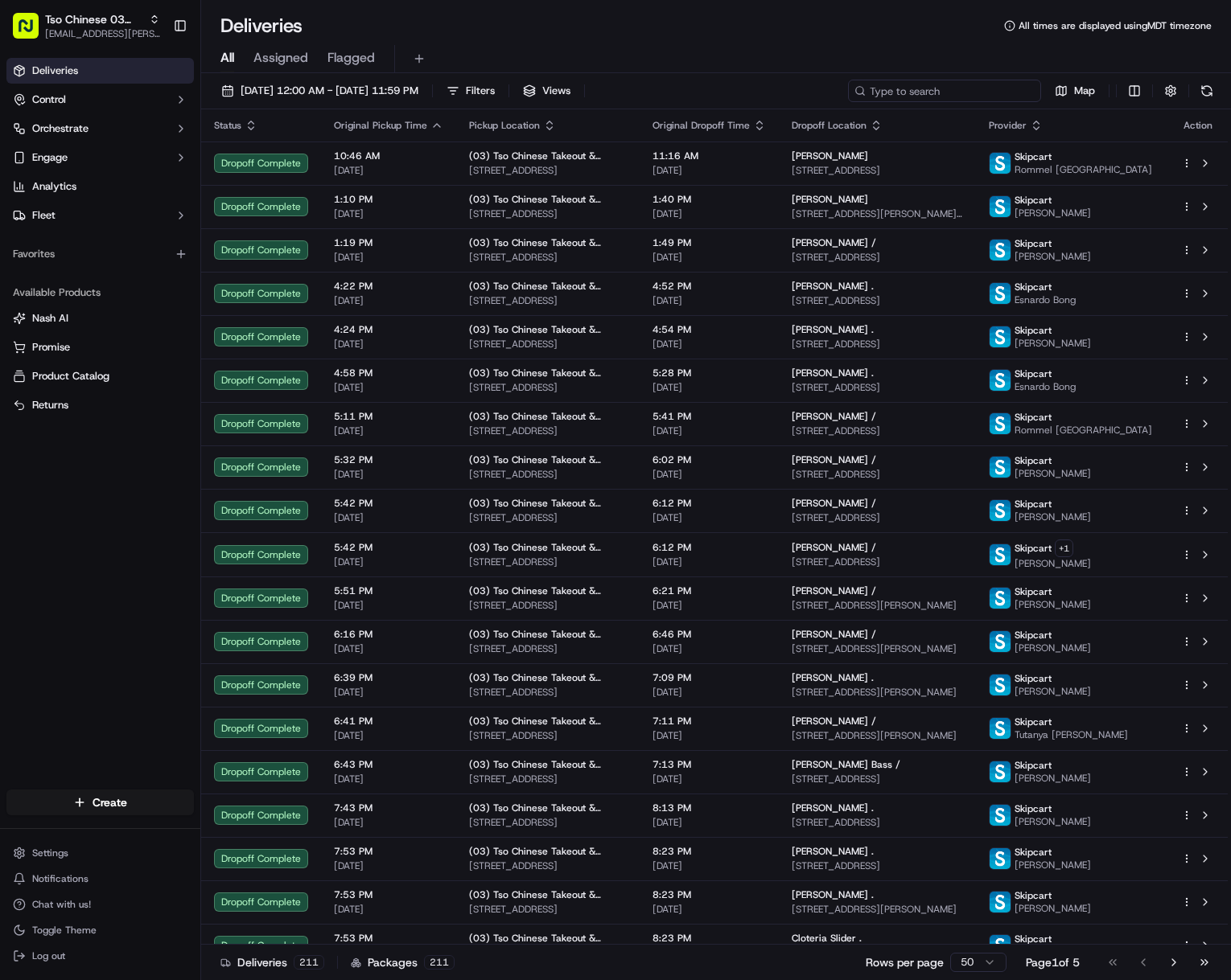
paste input "[PERSON_NAME]"
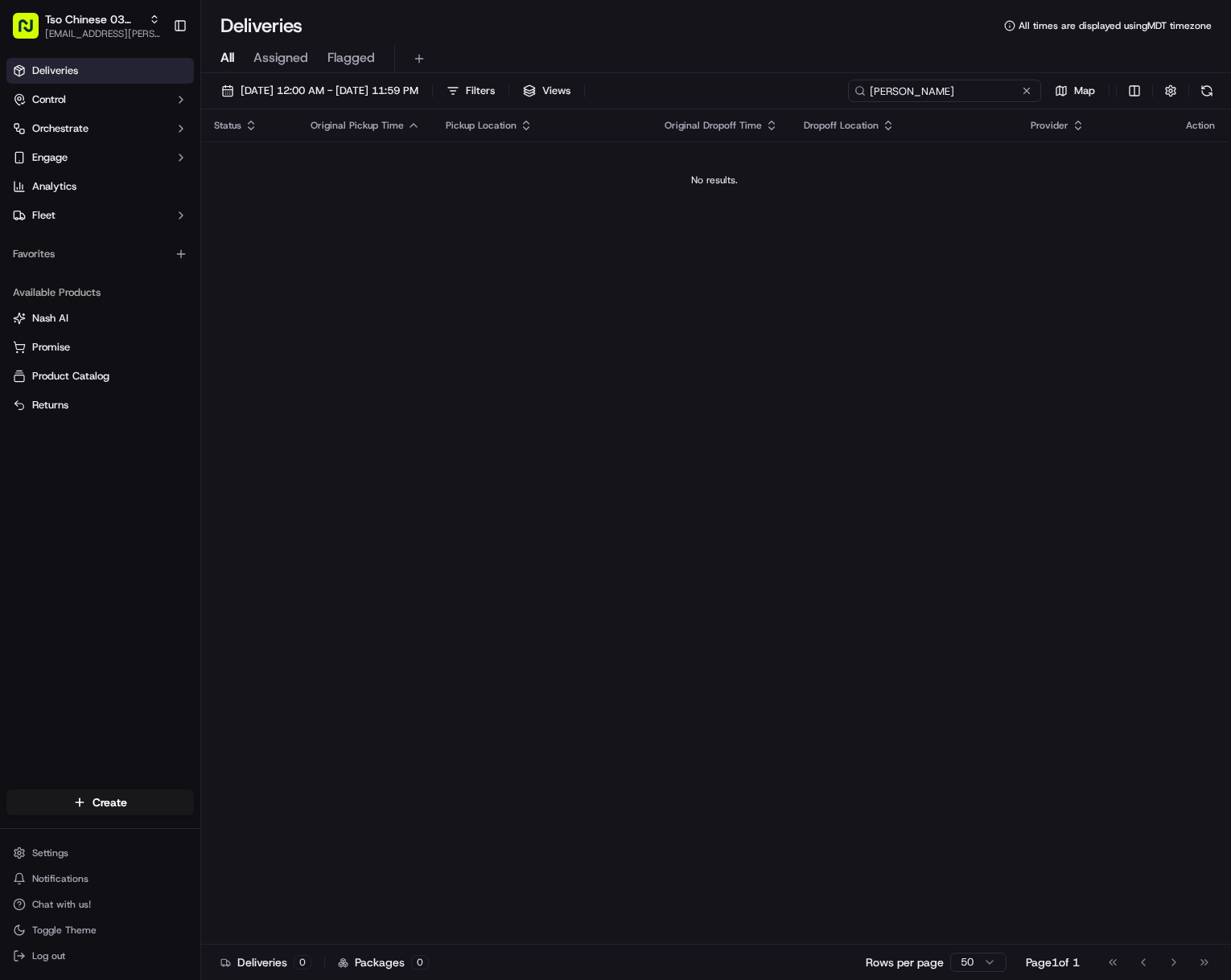
drag, startPoint x: 938, startPoint y: 89, endPoint x: 818, endPoint y: 92, distance: 120.0
click at [818, 92] on div "[DATE] 12:00 AM - [DATE] 11:59 PM Filters Views [PERSON_NAME] Map" at bounding box center [716, 95] width 1030 height 30
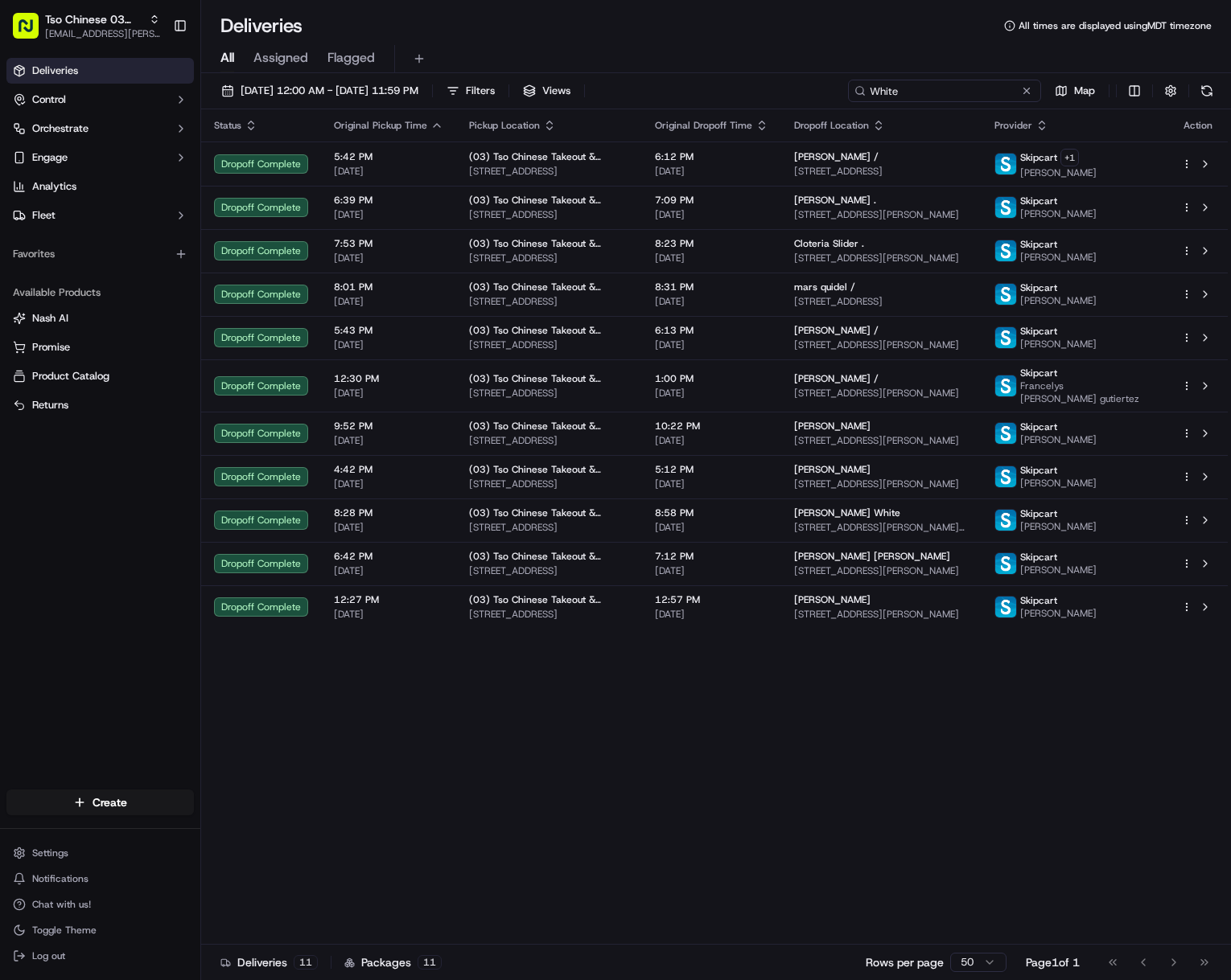
type input "White"
click at [131, 26] on span "Tso Chinese 03 TsoCo" at bounding box center [94, 19] width 97 height 16
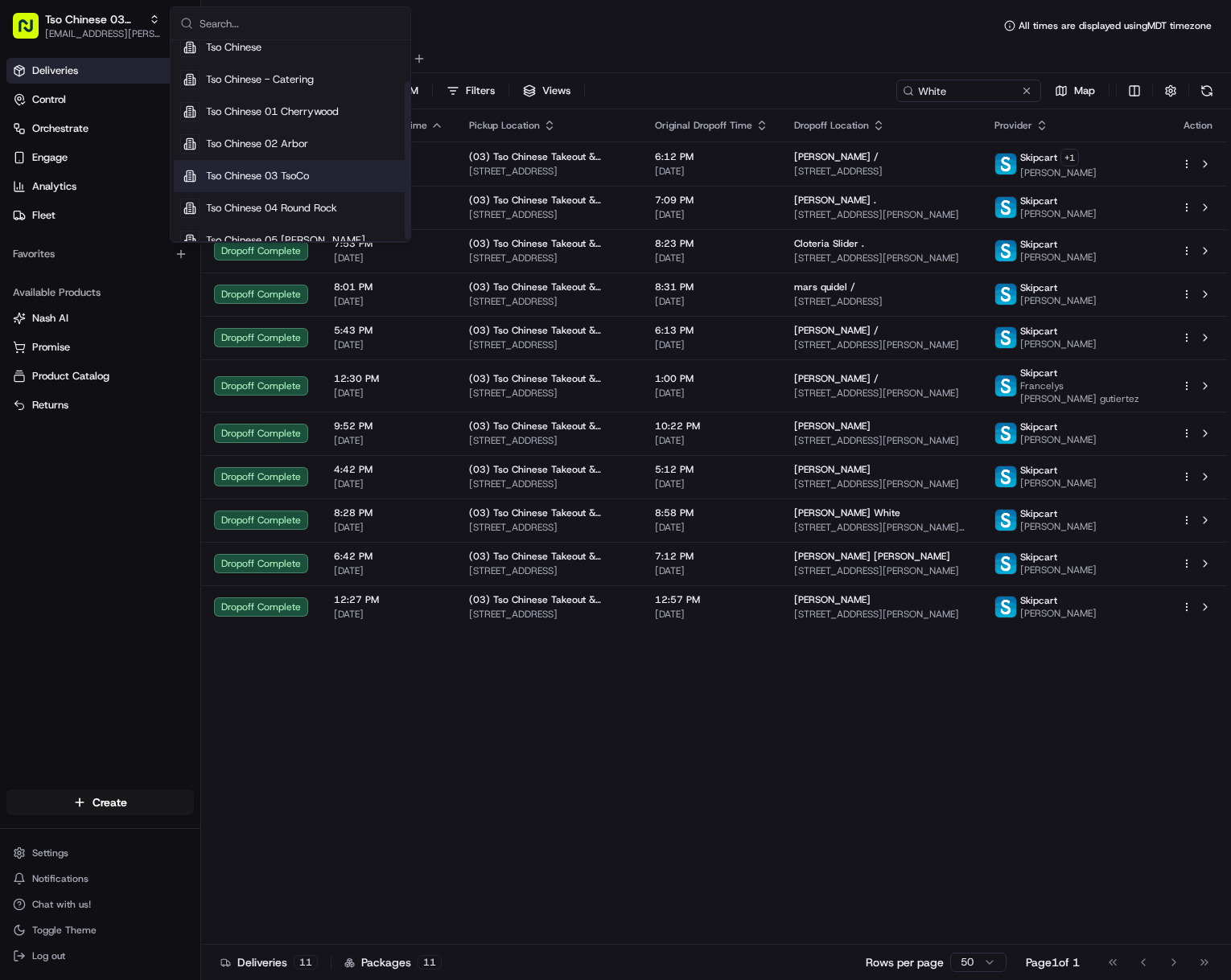
scroll to position [54, 0]
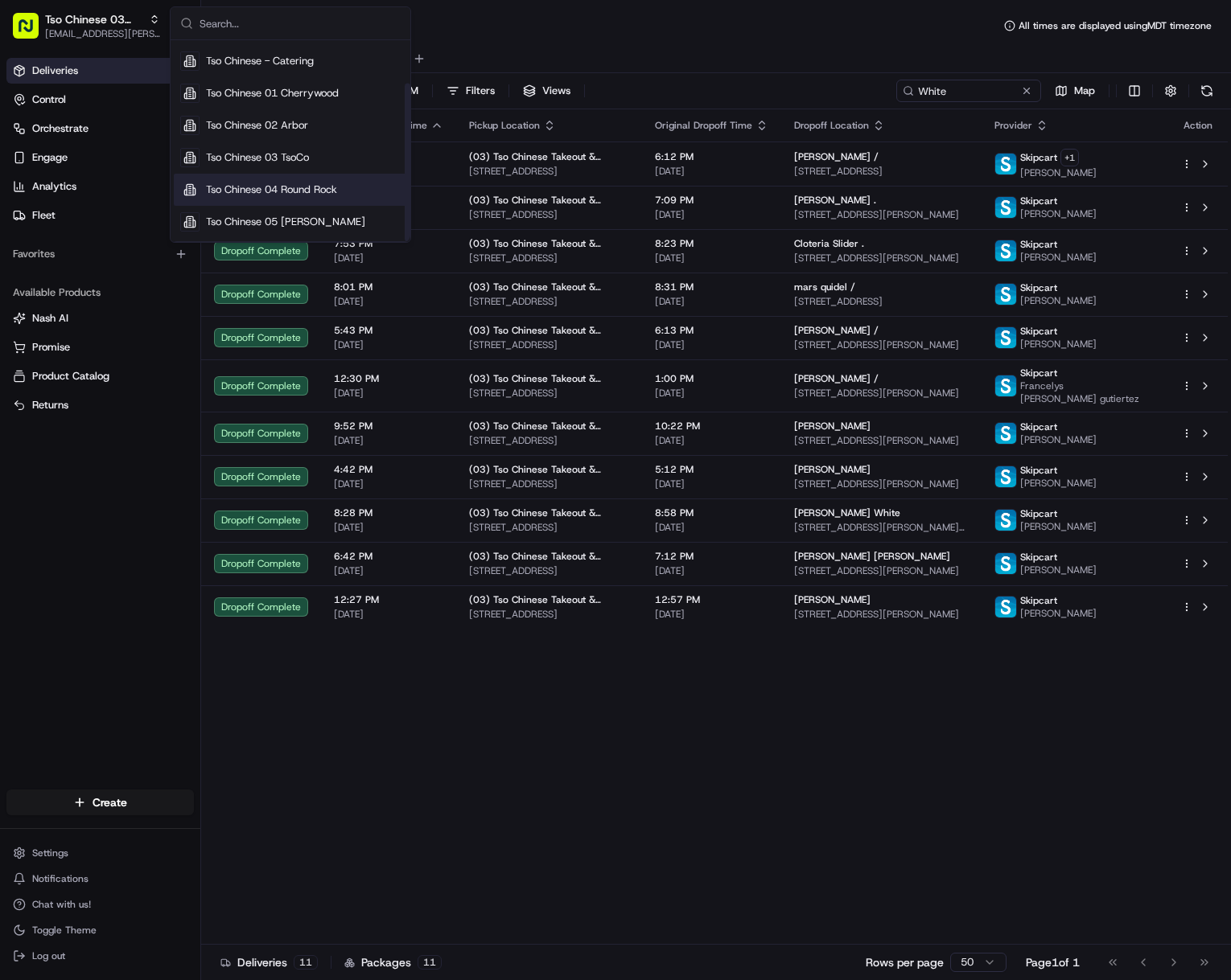
click at [322, 196] on span "Tso Chinese 04 Round Rock" at bounding box center [271, 190] width 131 height 15
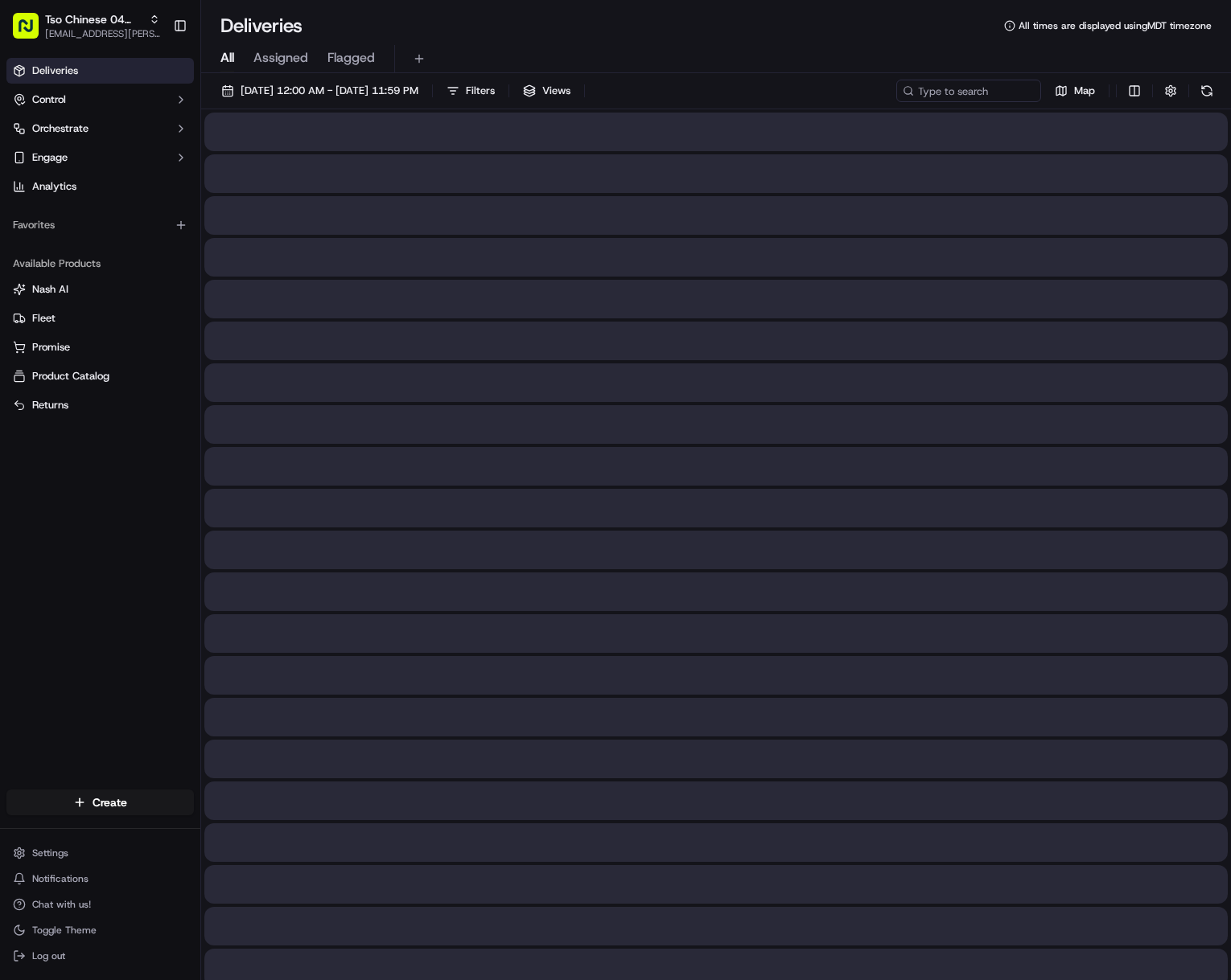
click at [952, 98] on input at bounding box center [968, 91] width 144 height 22
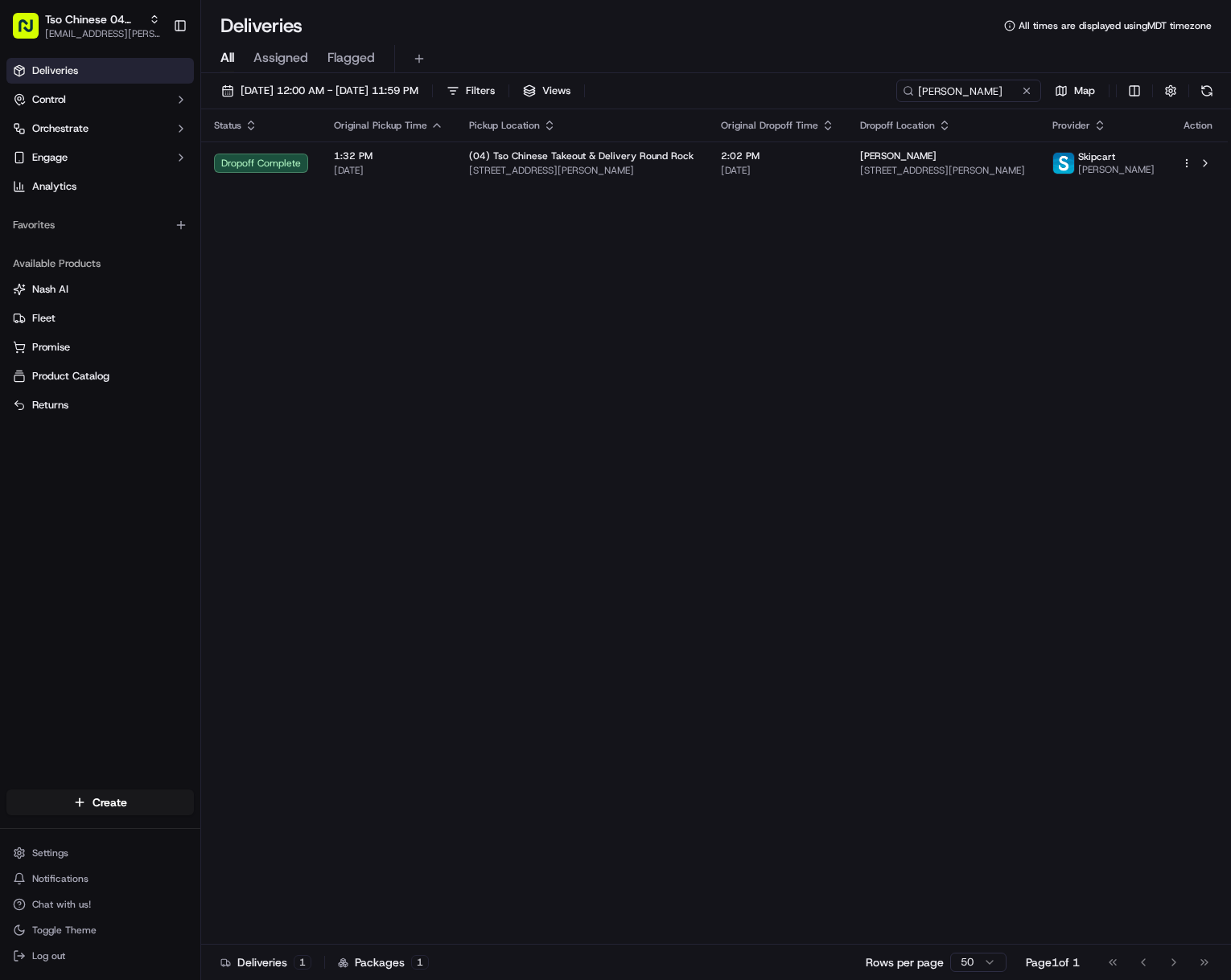
type input "[PERSON_NAME]"
click at [116, 38] on span "[EMAIL_ADDRESS][PERSON_NAME][DOMAIN_NAME]" at bounding box center [102, 34] width 115 height 13
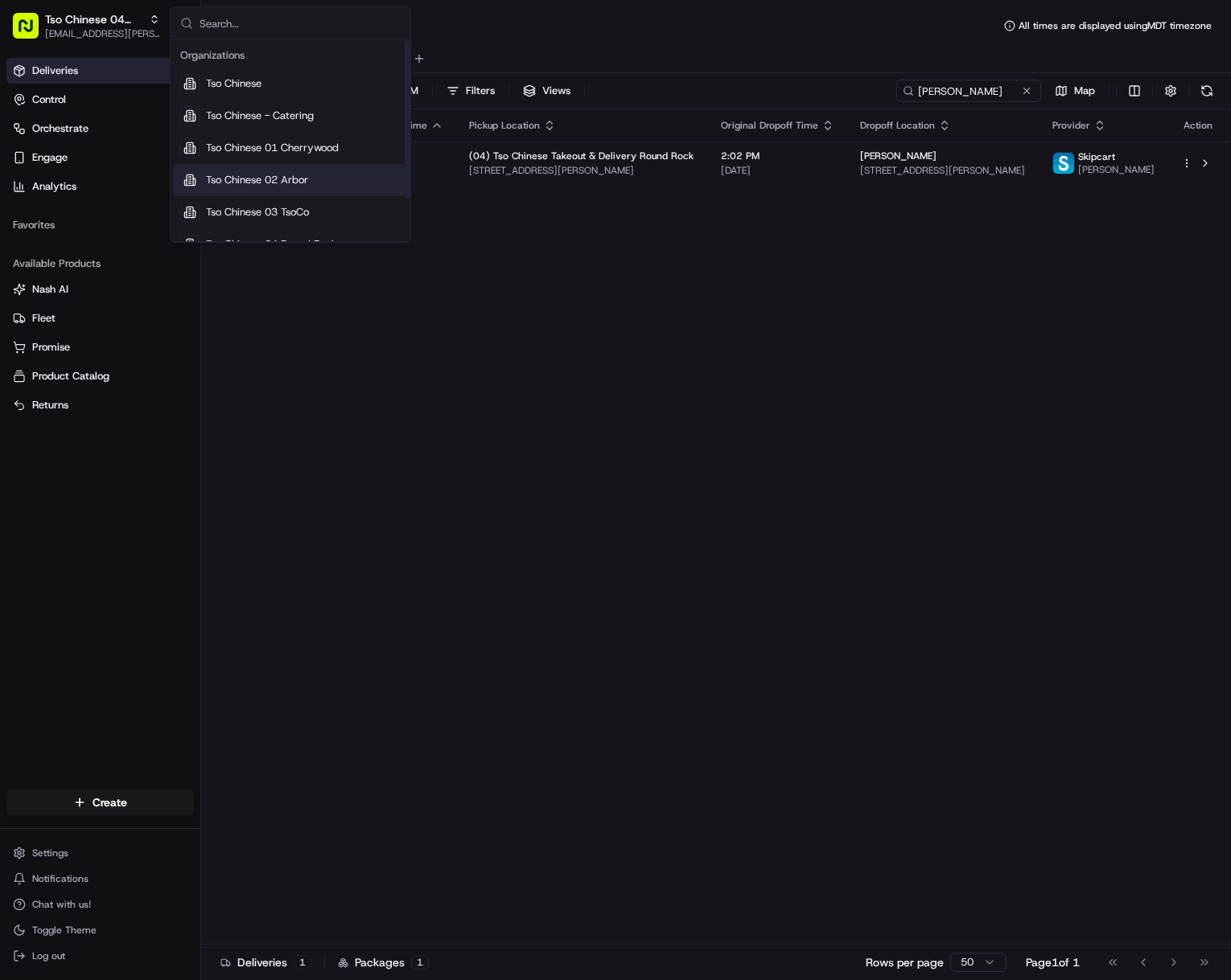
click at [298, 172] on div "Tso Chinese 02 Arbor" at bounding box center [290, 180] width 233 height 32
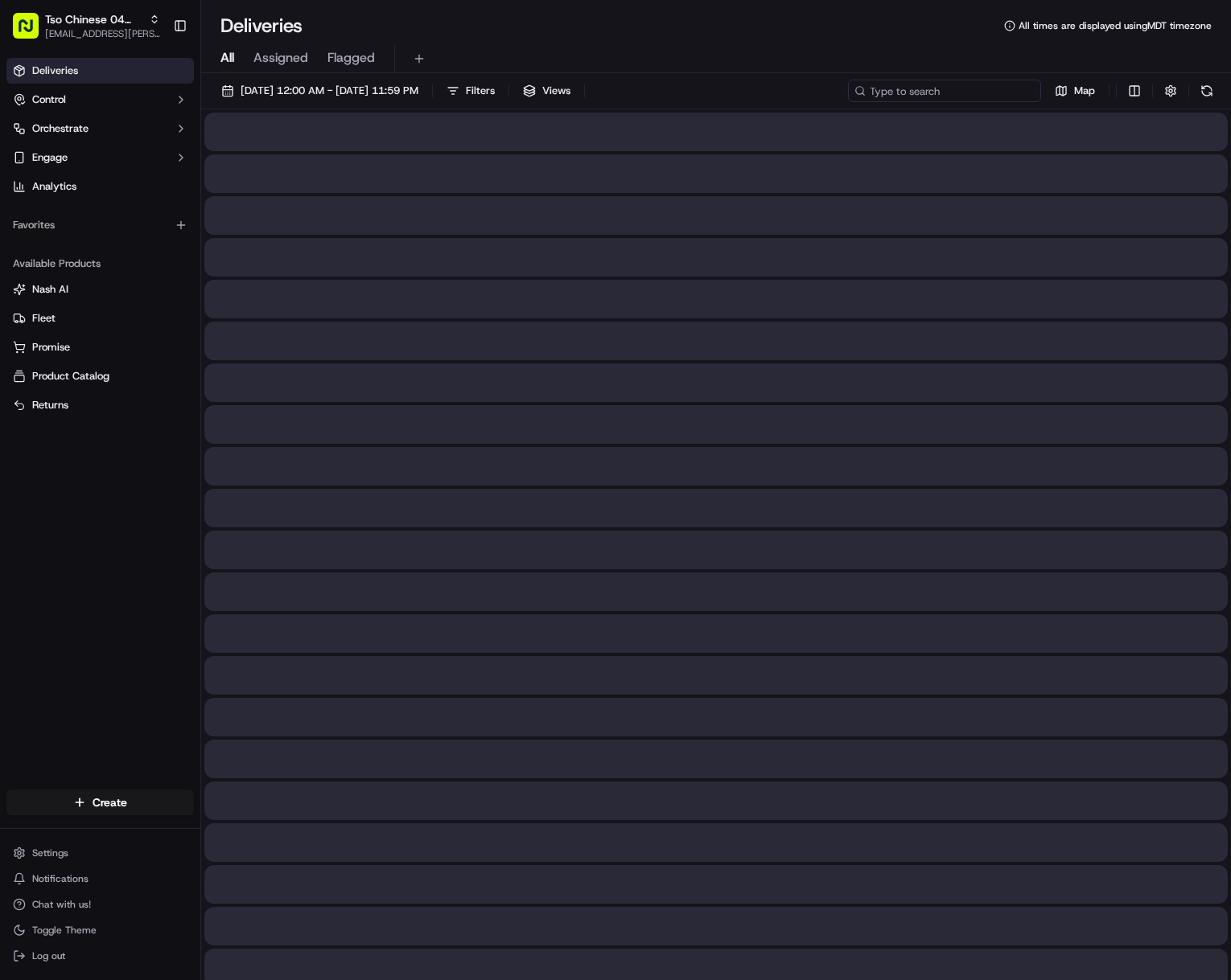
click at [953, 94] on input at bounding box center [945, 91] width 193 height 22
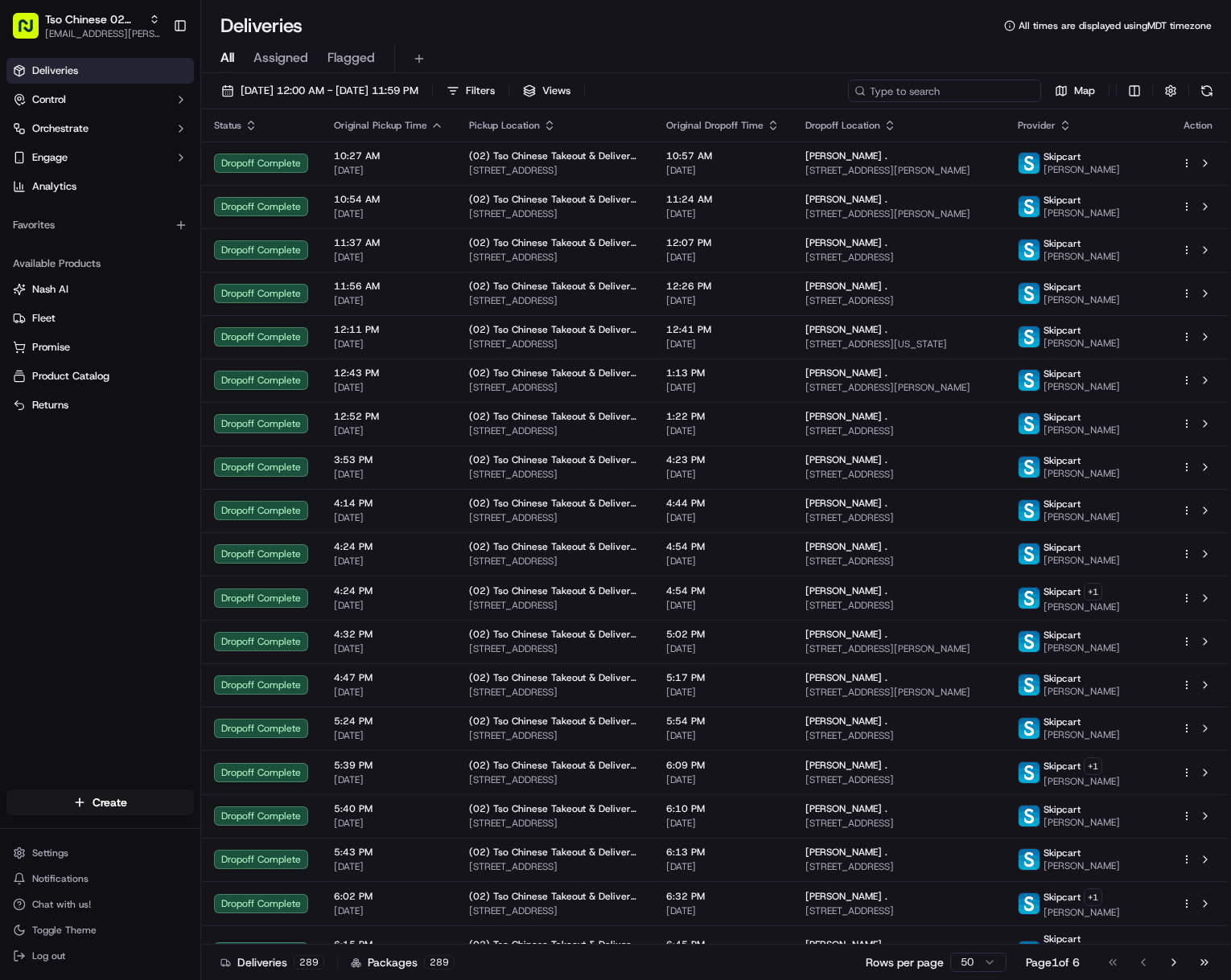
click at [953, 94] on input at bounding box center [945, 91] width 193 height 22
paste input "The Wizard"
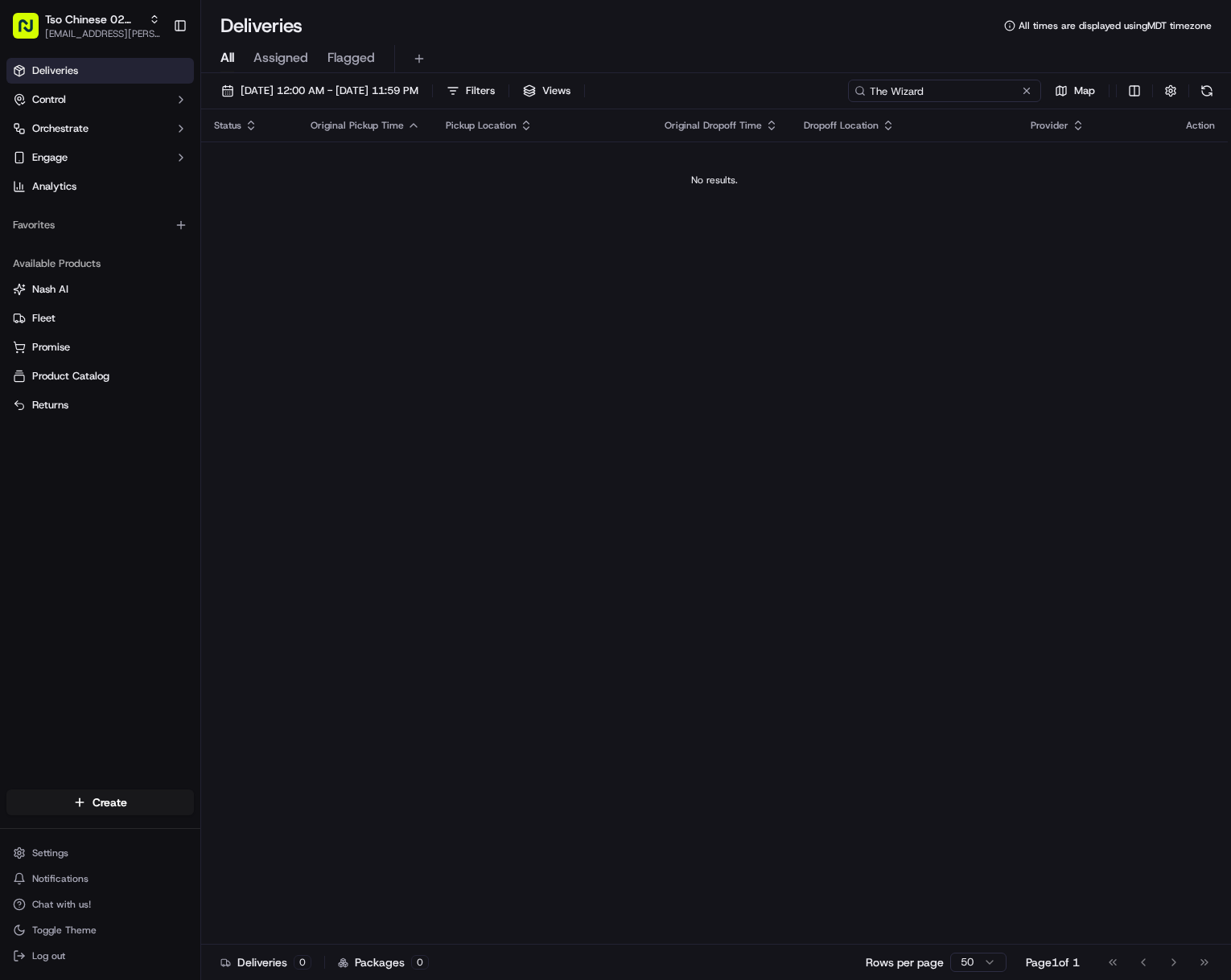
drag, startPoint x: 889, startPoint y: 90, endPoint x: 823, endPoint y: 92, distance: 66.0
click at [824, 92] on div "[DATE] 12:00 AM - [DATE] 11:59 PM Filters Views The Wizard Map" at bounding box center [716, 95] width 1030 height 30
type input "Wizard"
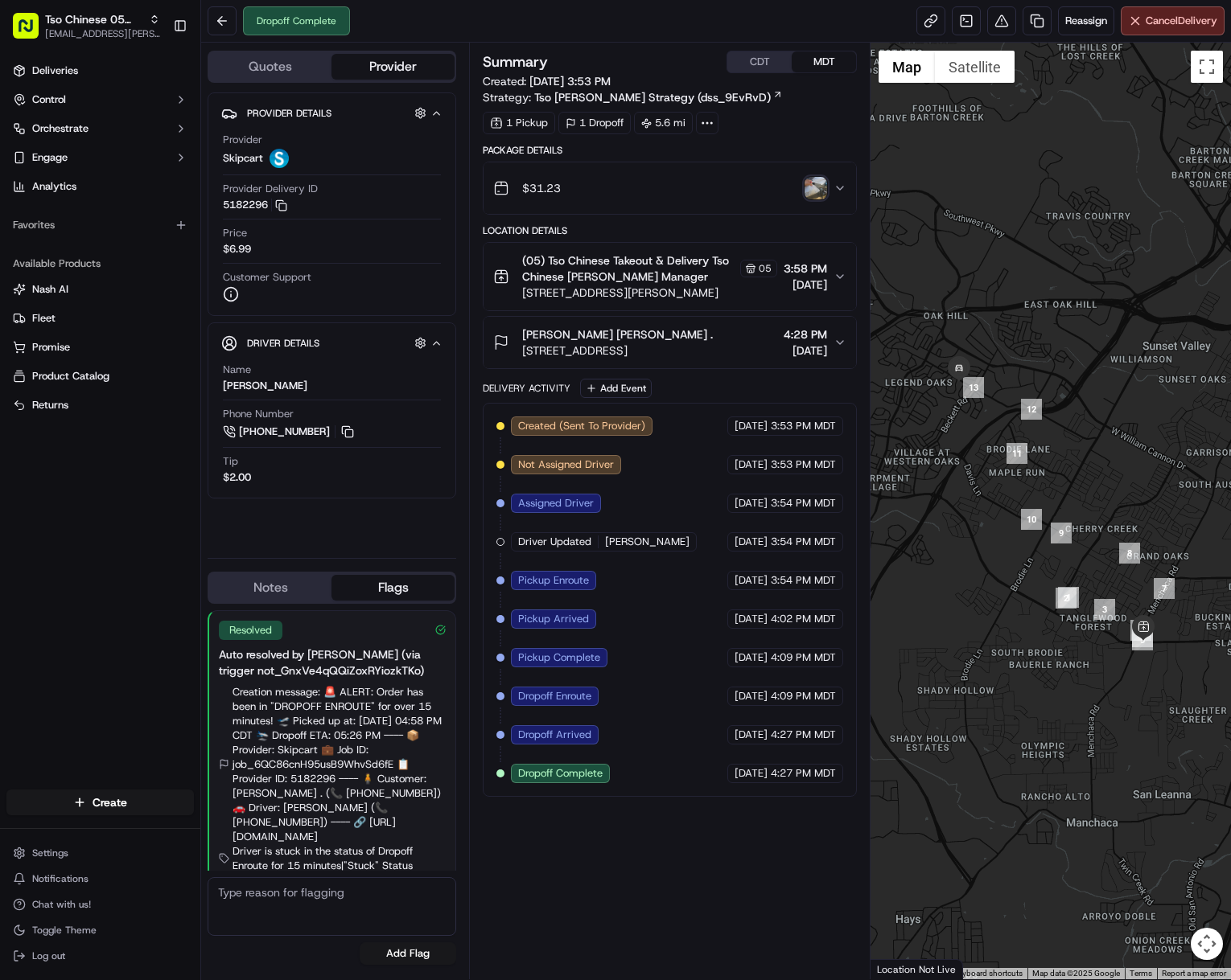
click at [817, 193] on img "button" at bounding box center [815, 187] width 22 height 22
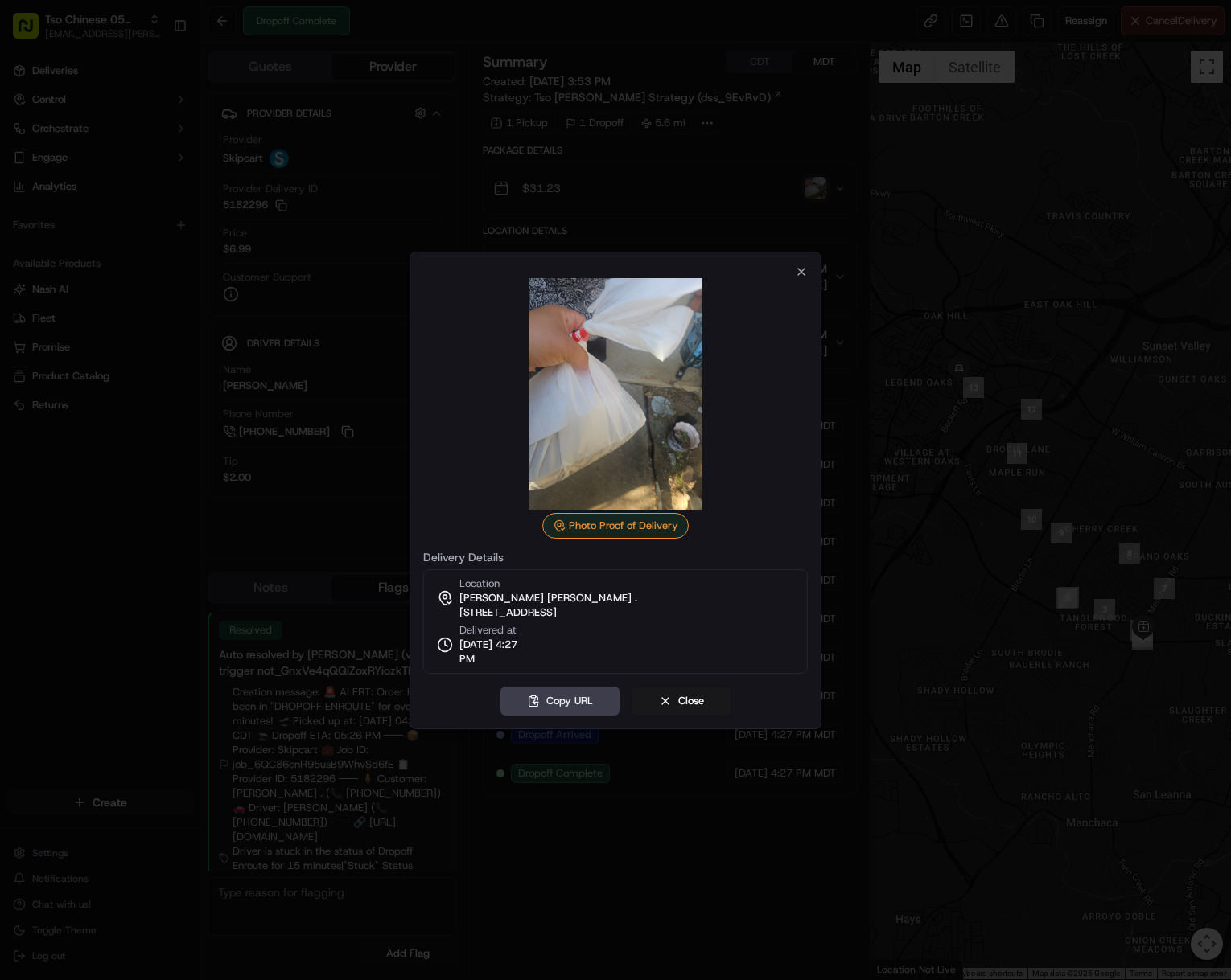
click at [977, 257] on div at bounding box center [616, 490] width 1231 height 980
